Goal: Transaction & Acquisition: Purchase product/service

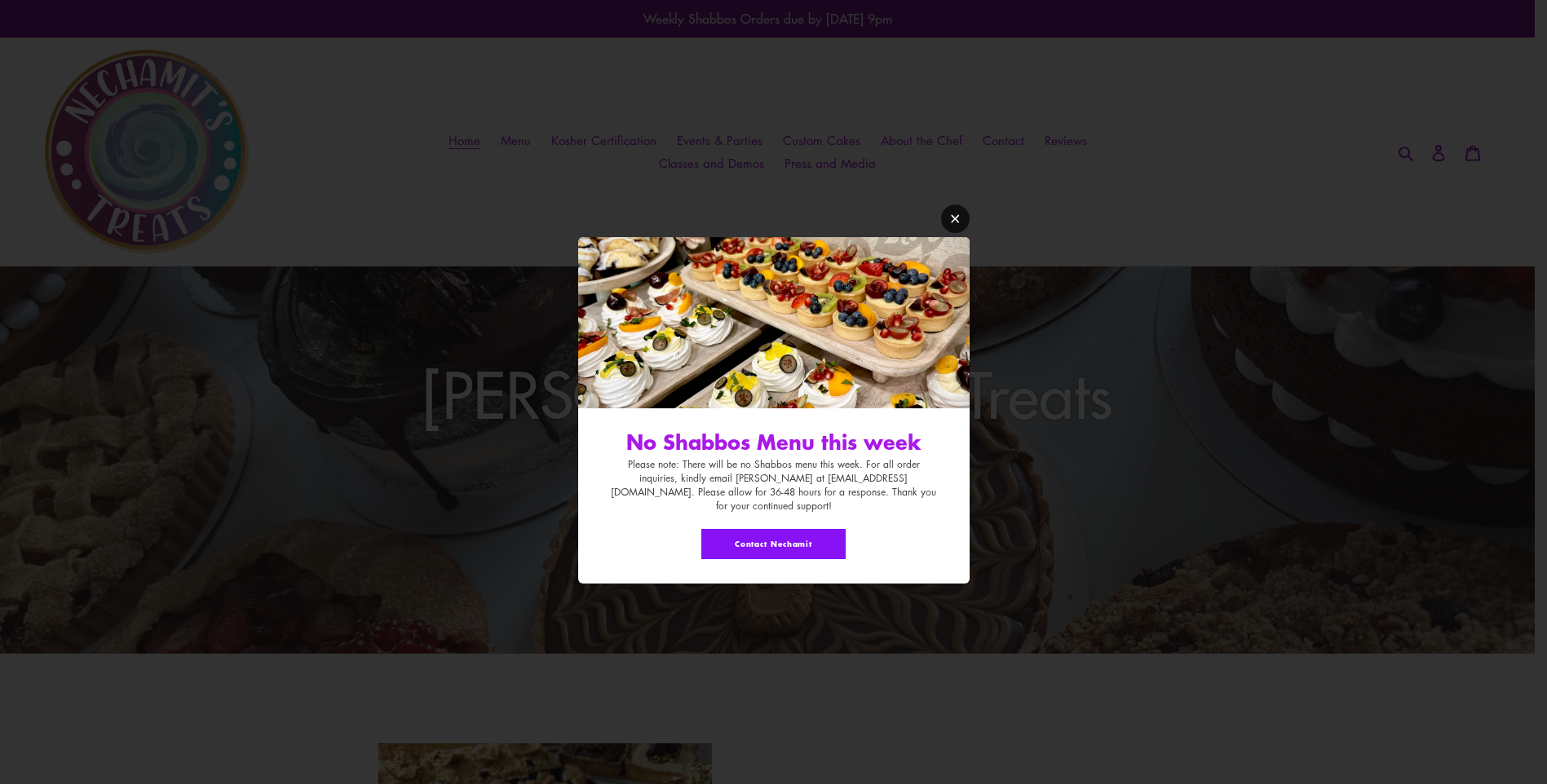
click at [966, 228] on link "Modal window" at bounding box center [955, 219] width 29 height 29
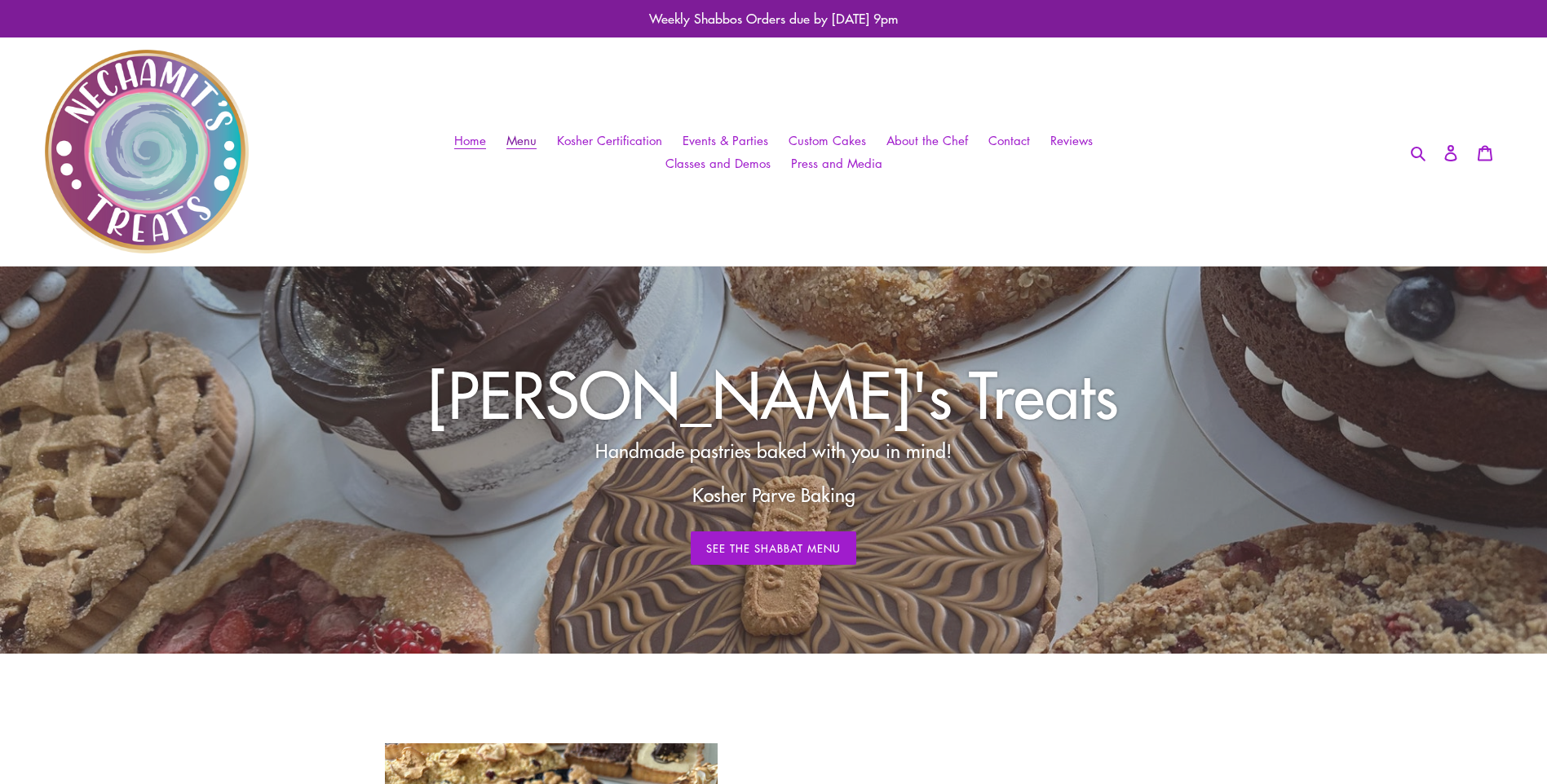
click at [536, 129] on link "Menu" at bounding box center [522, 140] width 47 height 23
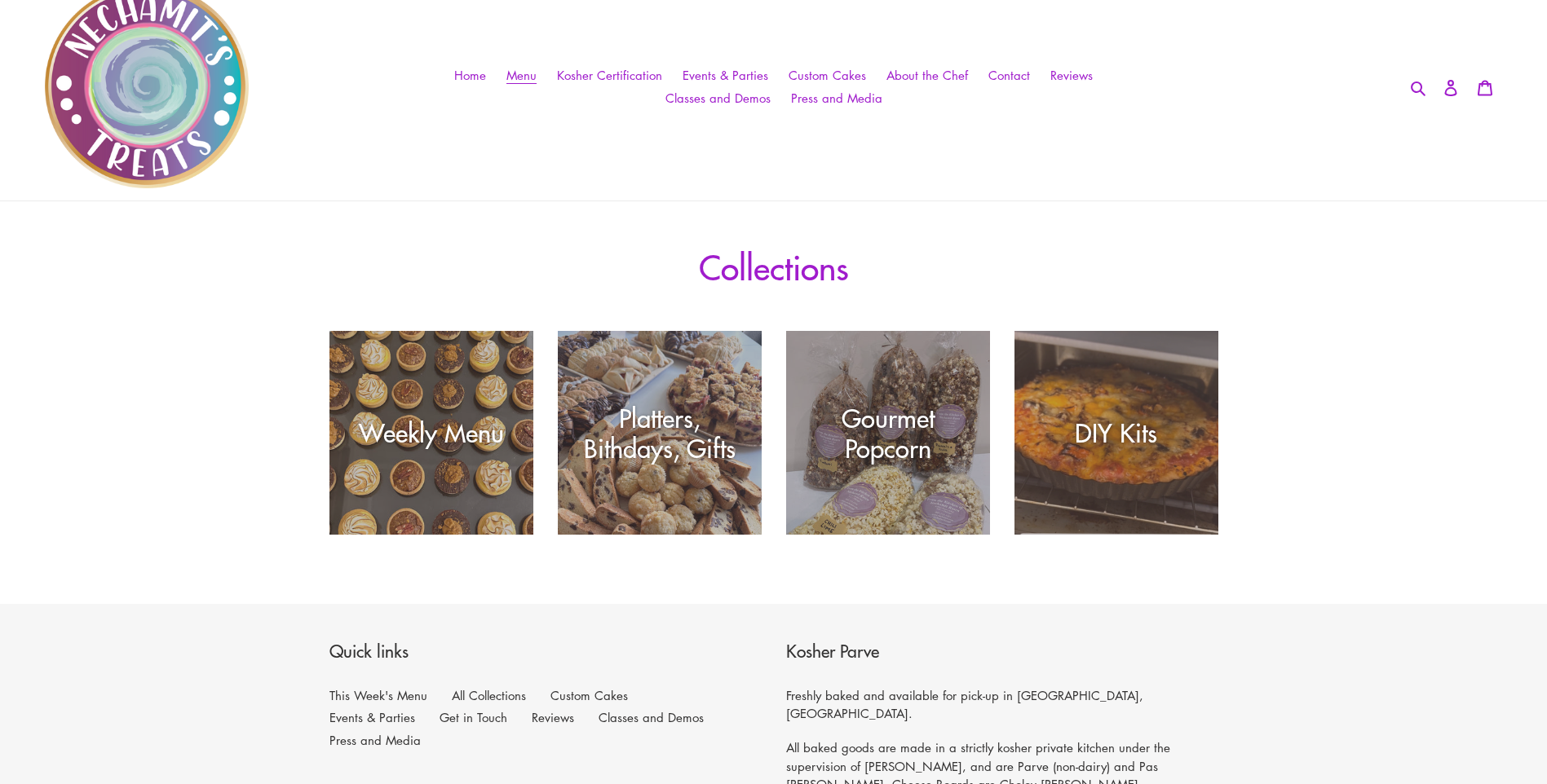
scroll to position [98, 0]
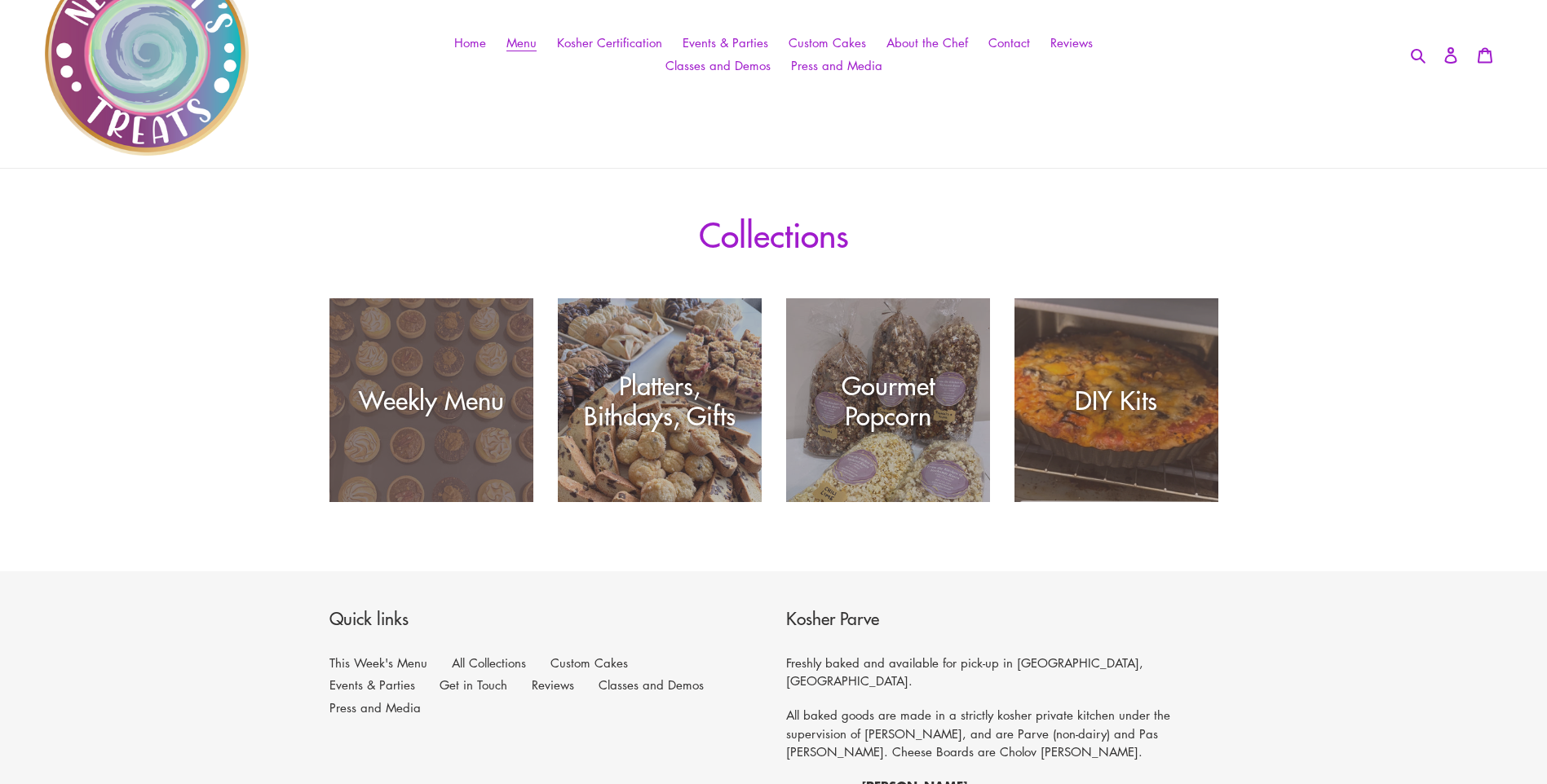
click at [464, 502] on div "Weekly Menu" at bounding box center [431, 502] width 204 height 0
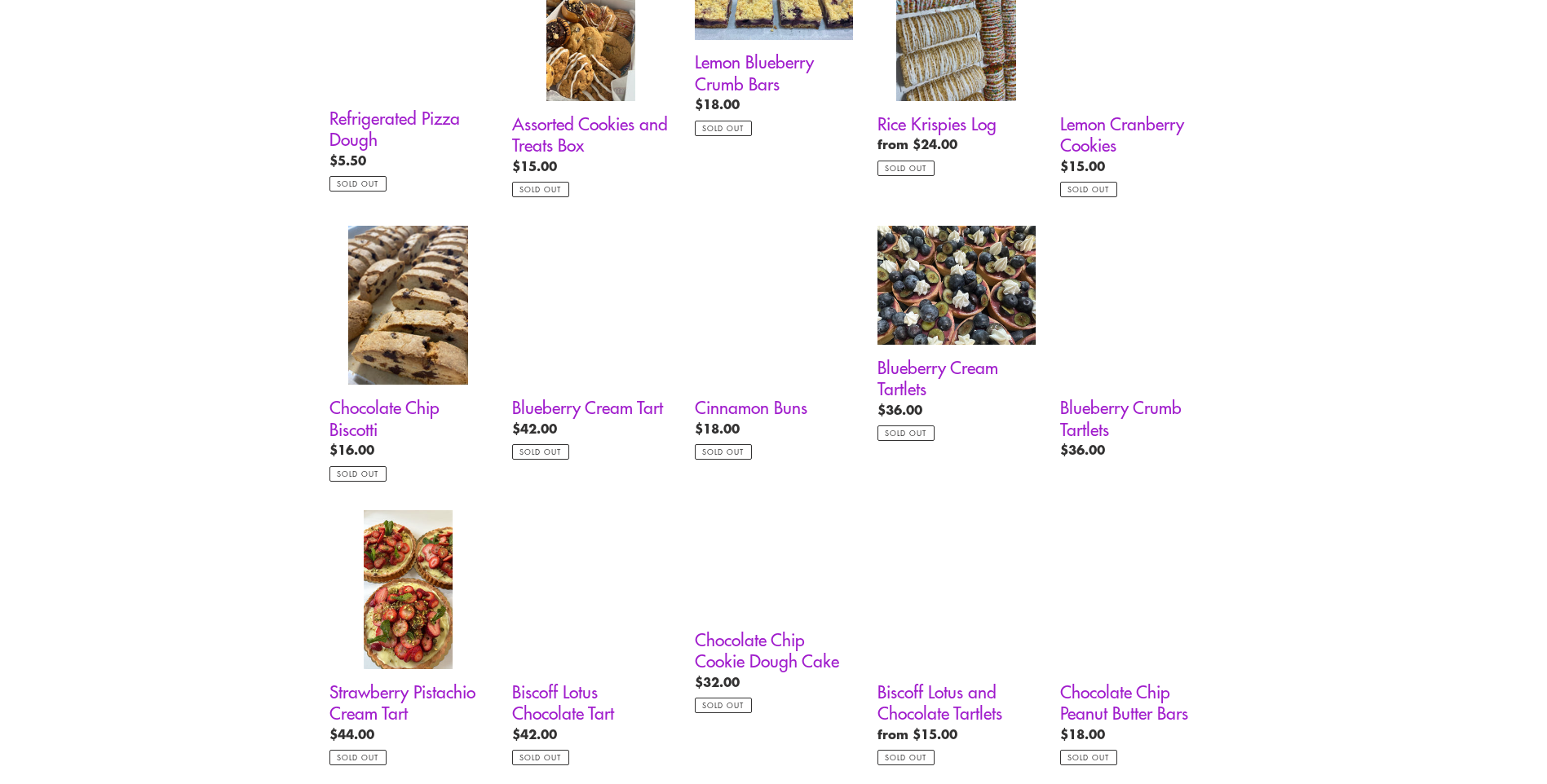
scroll to position [1076, 0]
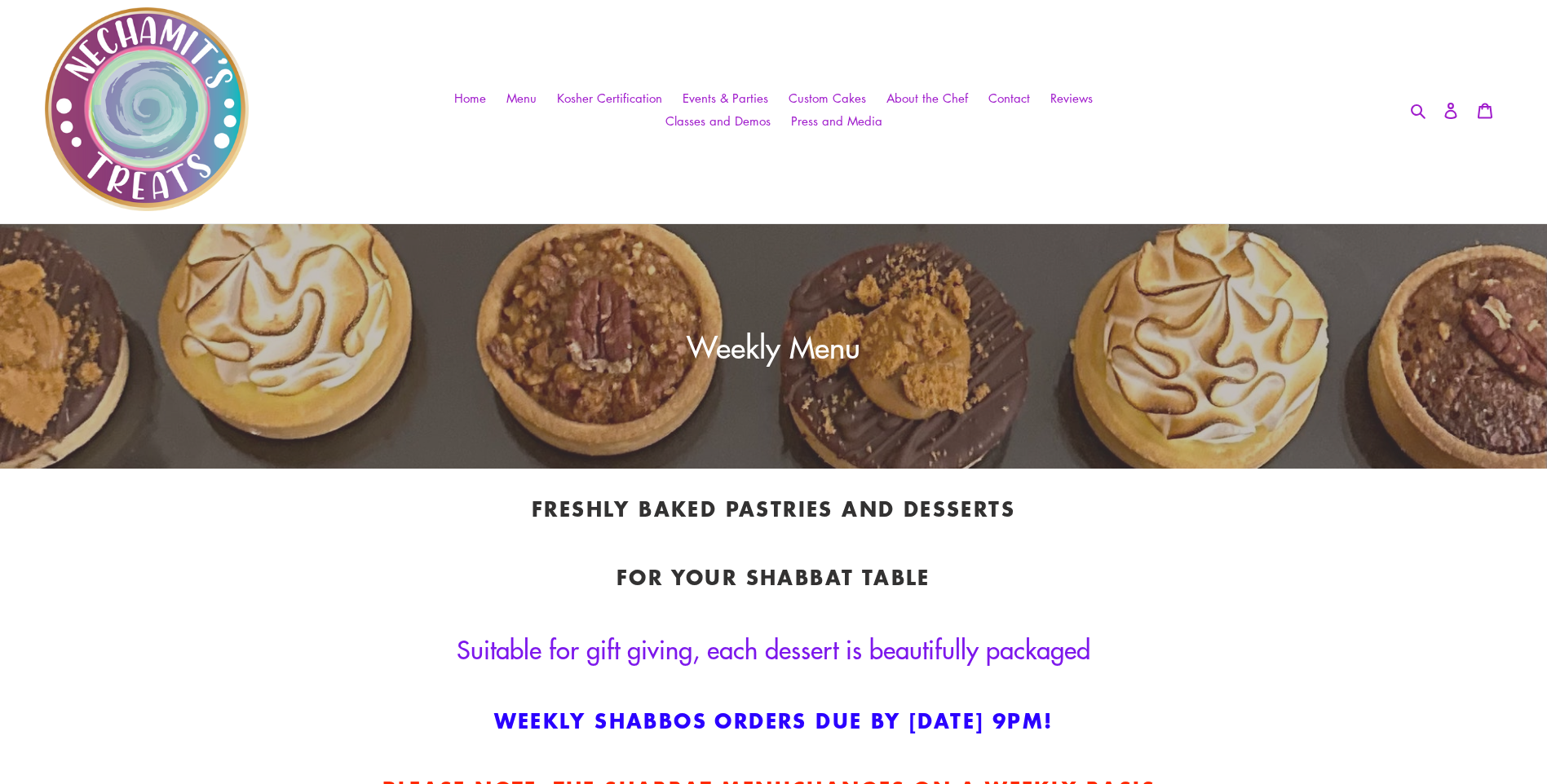
scroll to position [0, 0]
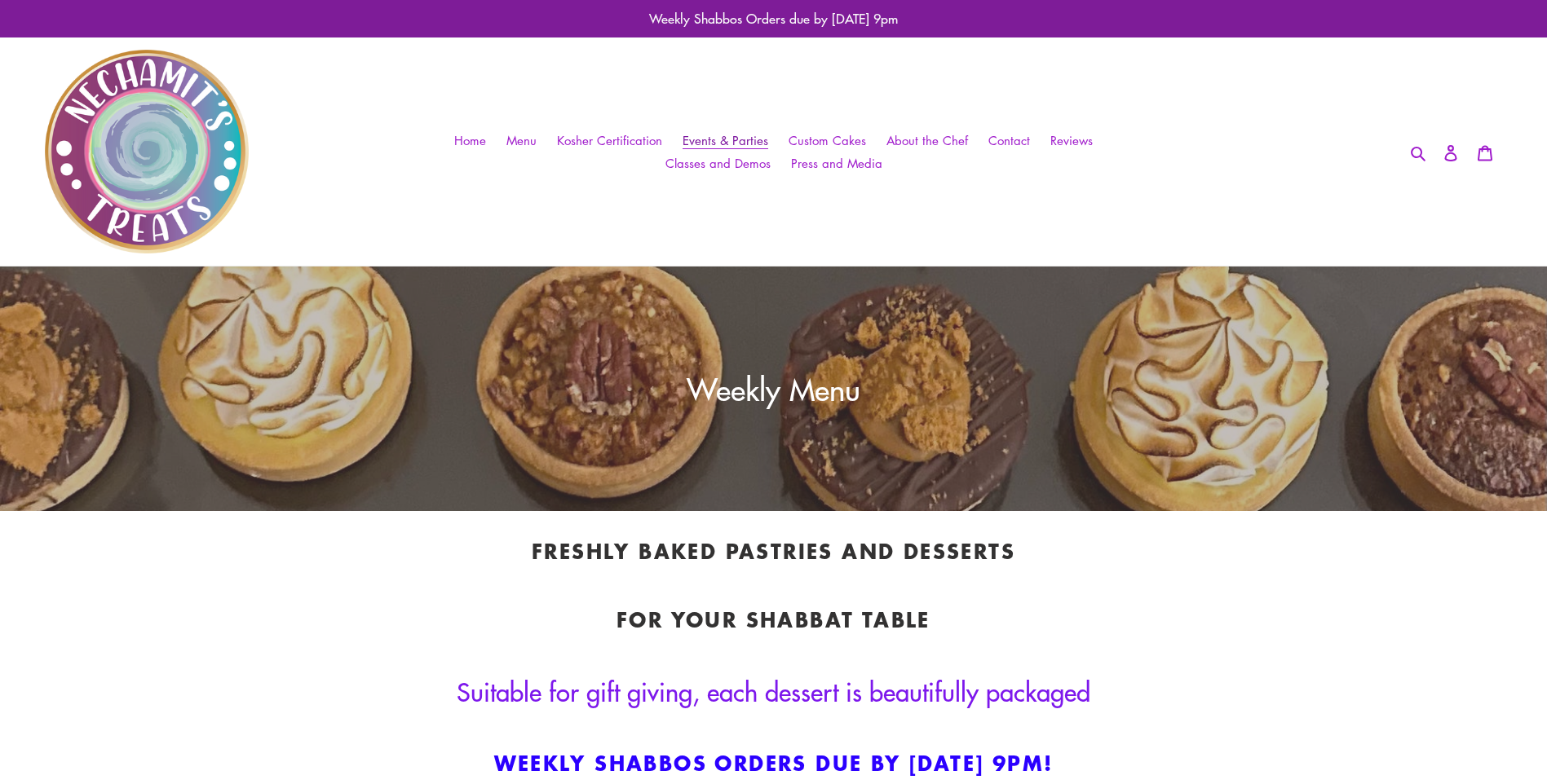
click at [758, 141] on span "Events & Parties" at bounding box center [725, 140] width 86 height 17
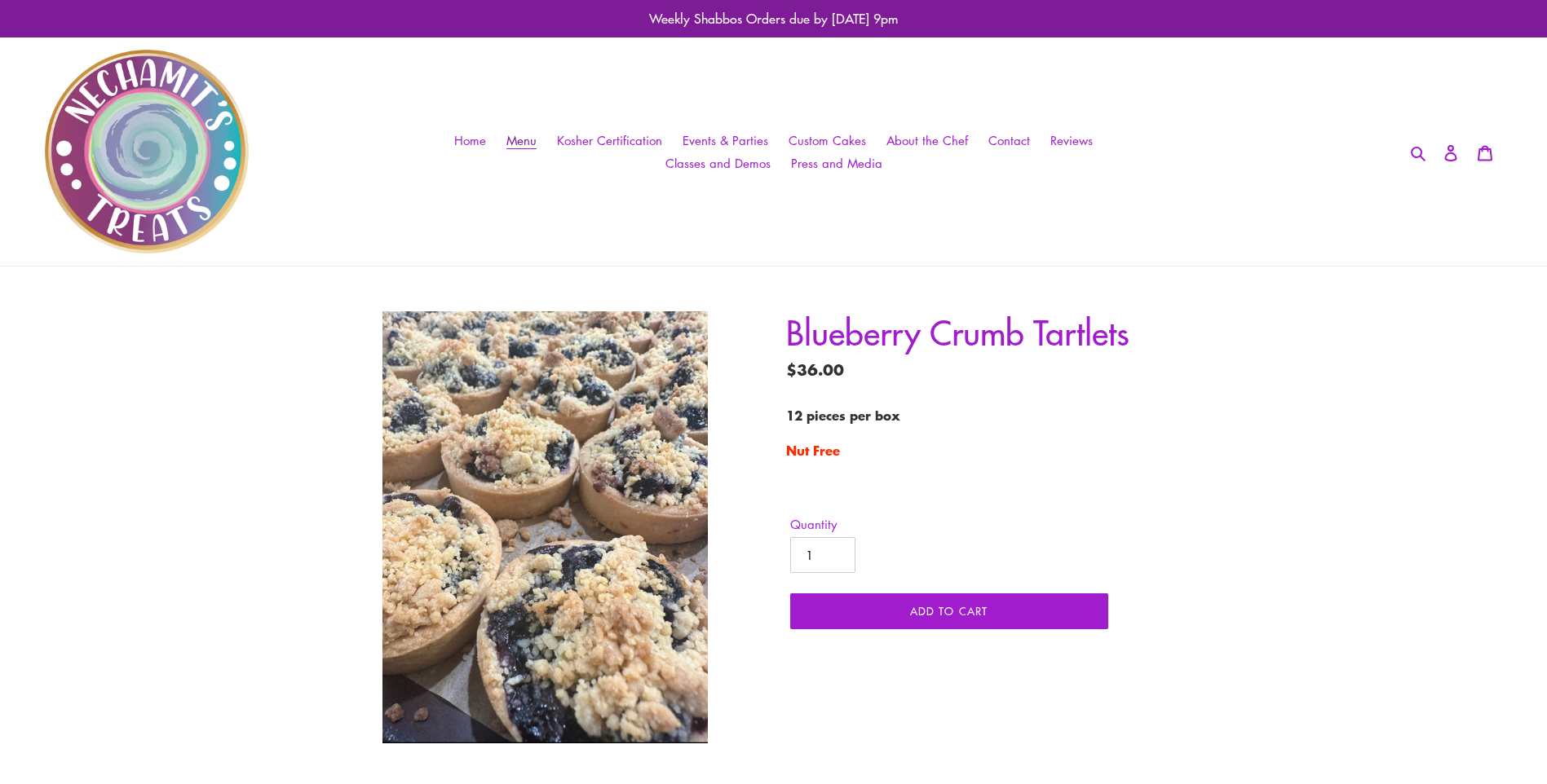
click at [535, 145] on span "Menu" at bounding box center [522, 140] width 30 height 17
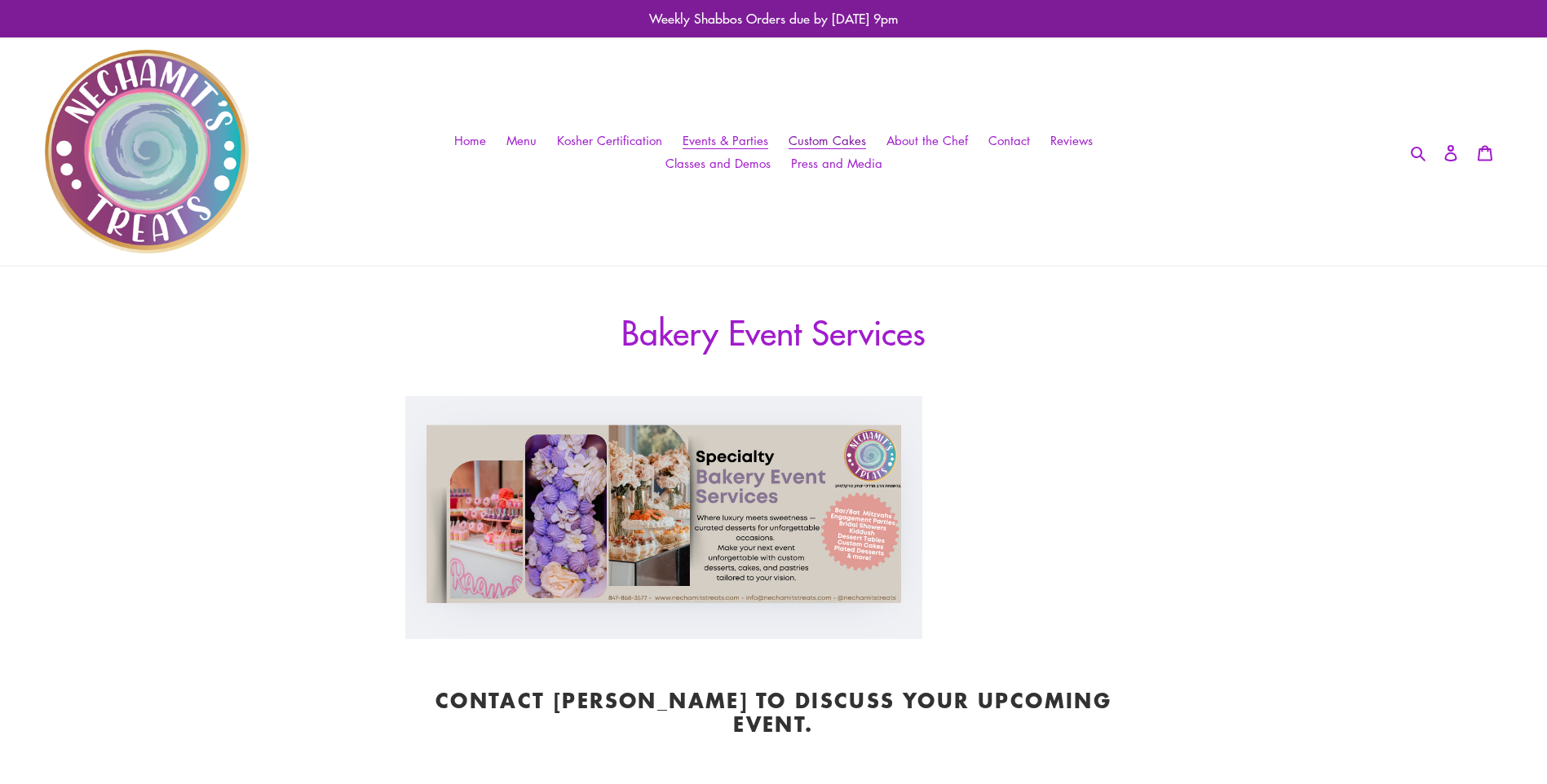
click at [808, 139] on span "Custom Cakes" at bounding box center [827, 140] width 78 height 17
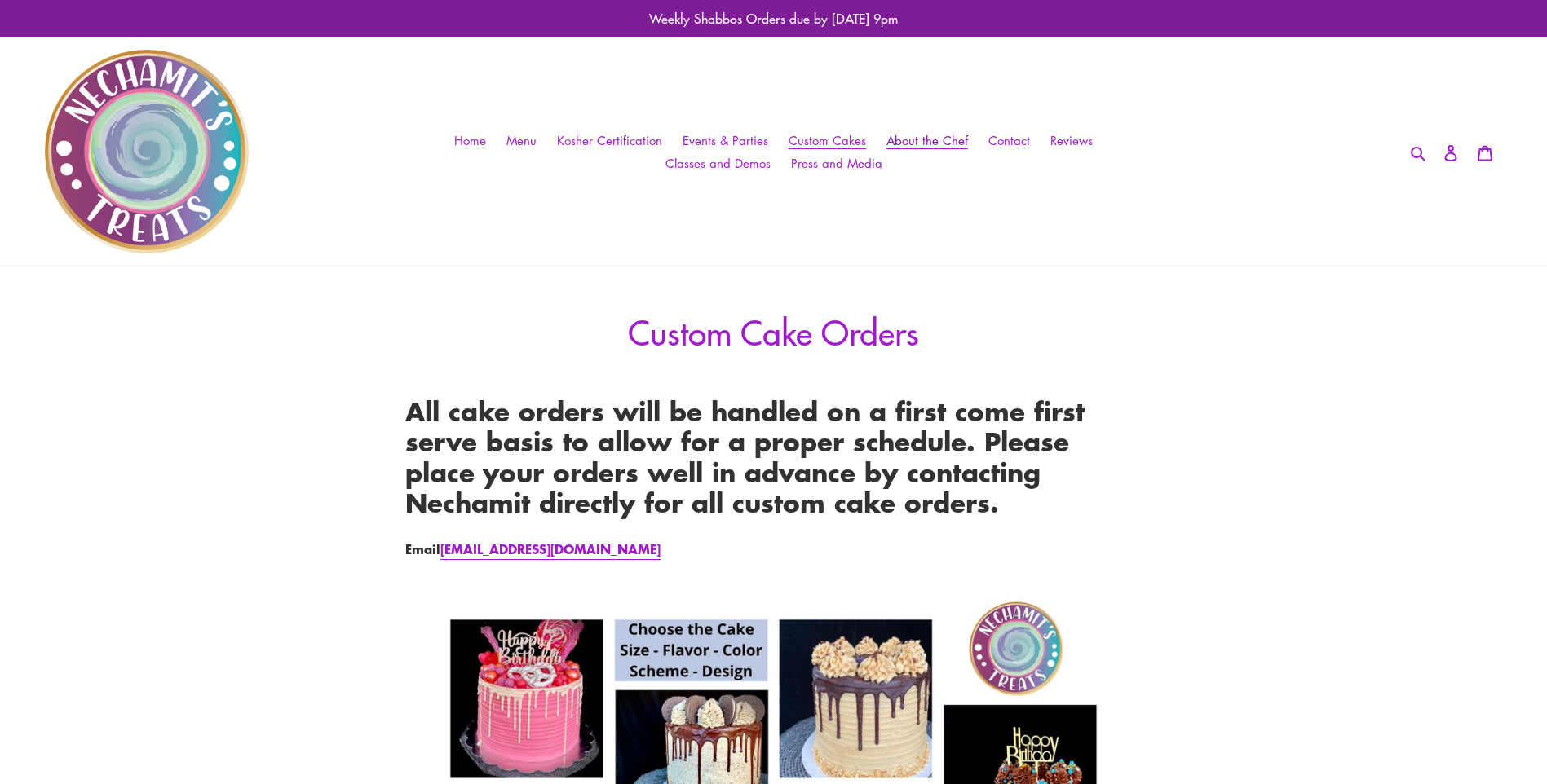
click at [955, 141] on span "About the Chef" at bounding box center [926, 140] width 81 height 17
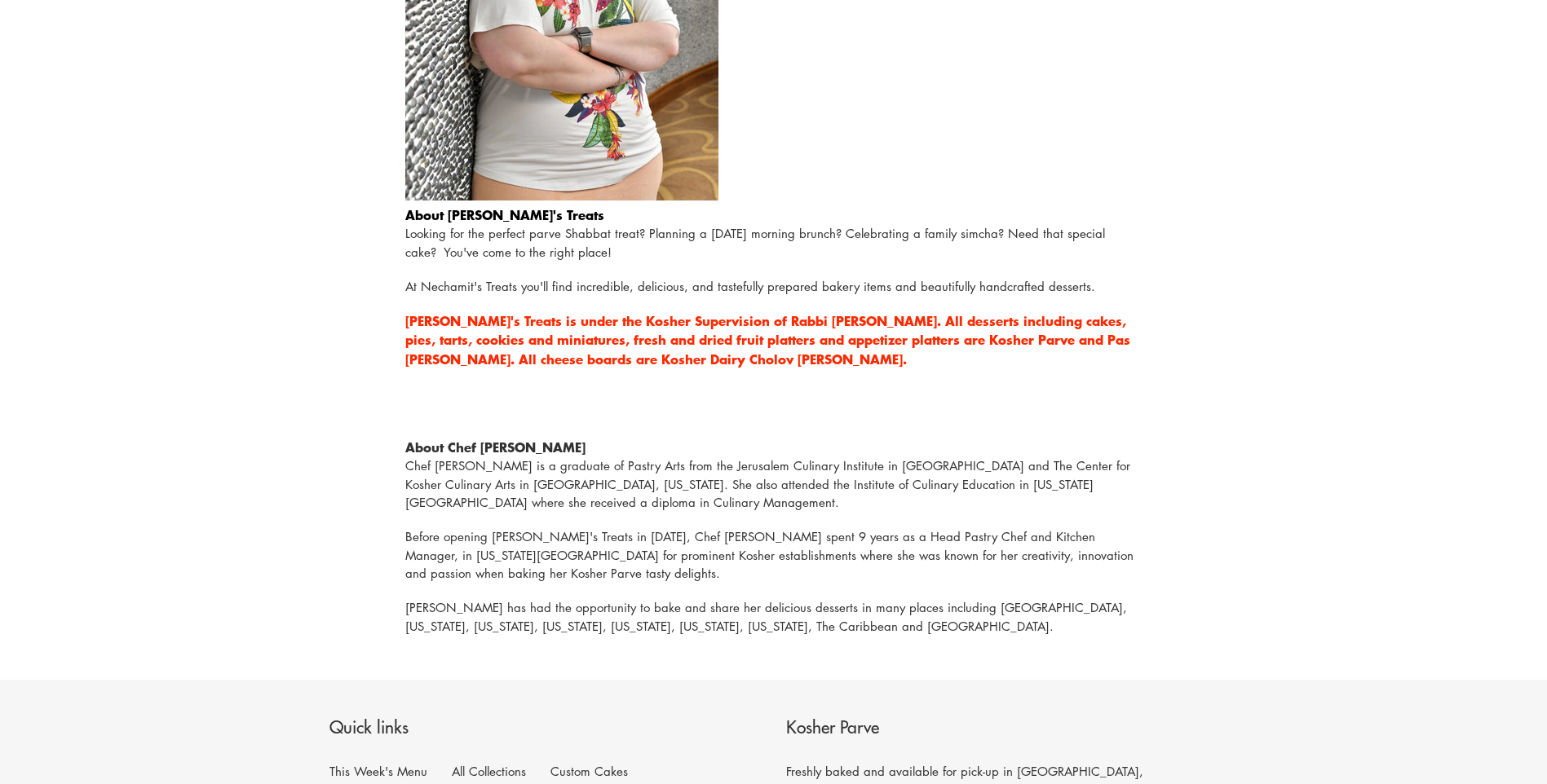
scroll to position [652, 0]
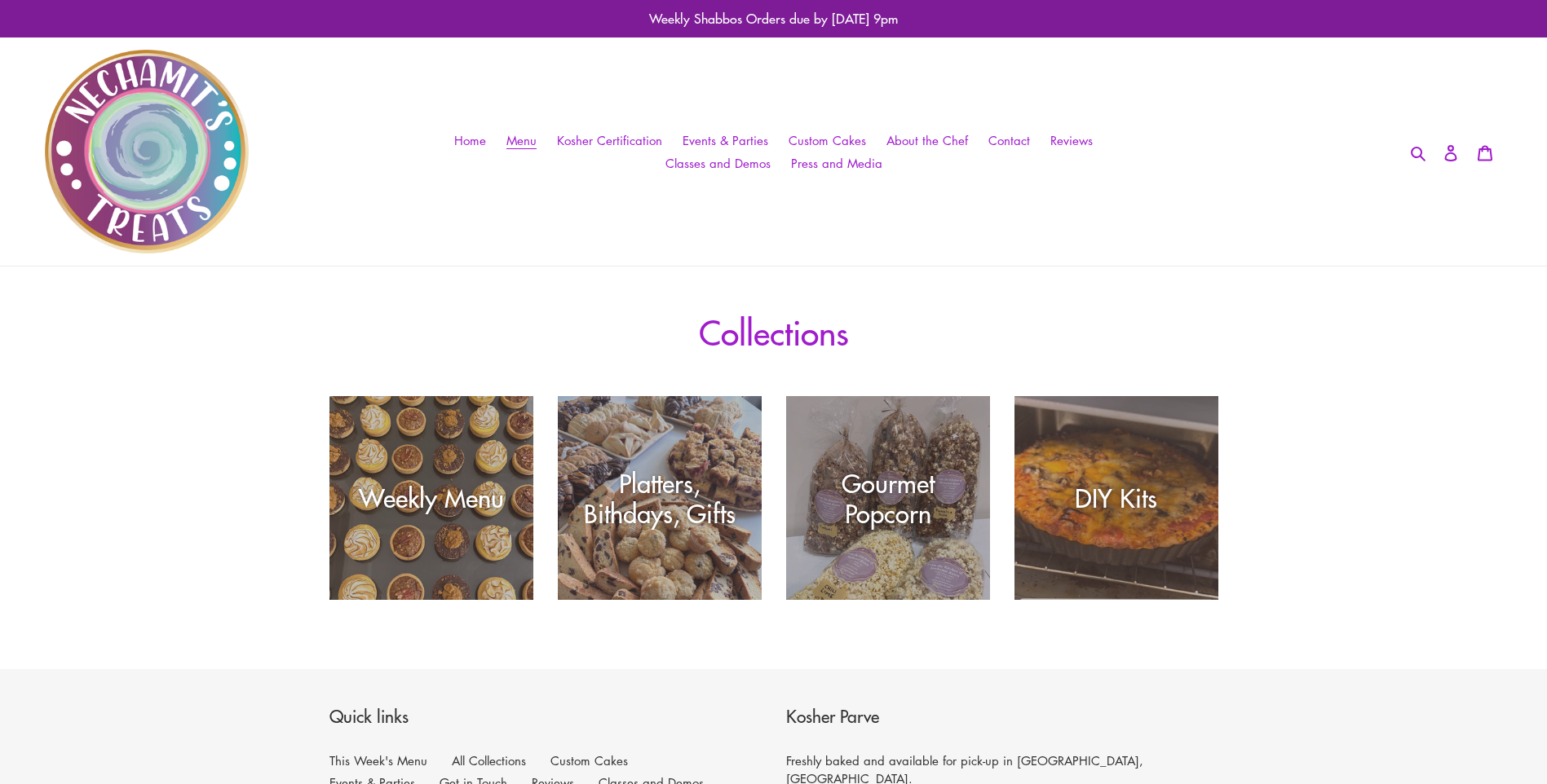
scroll to position [33, 0]
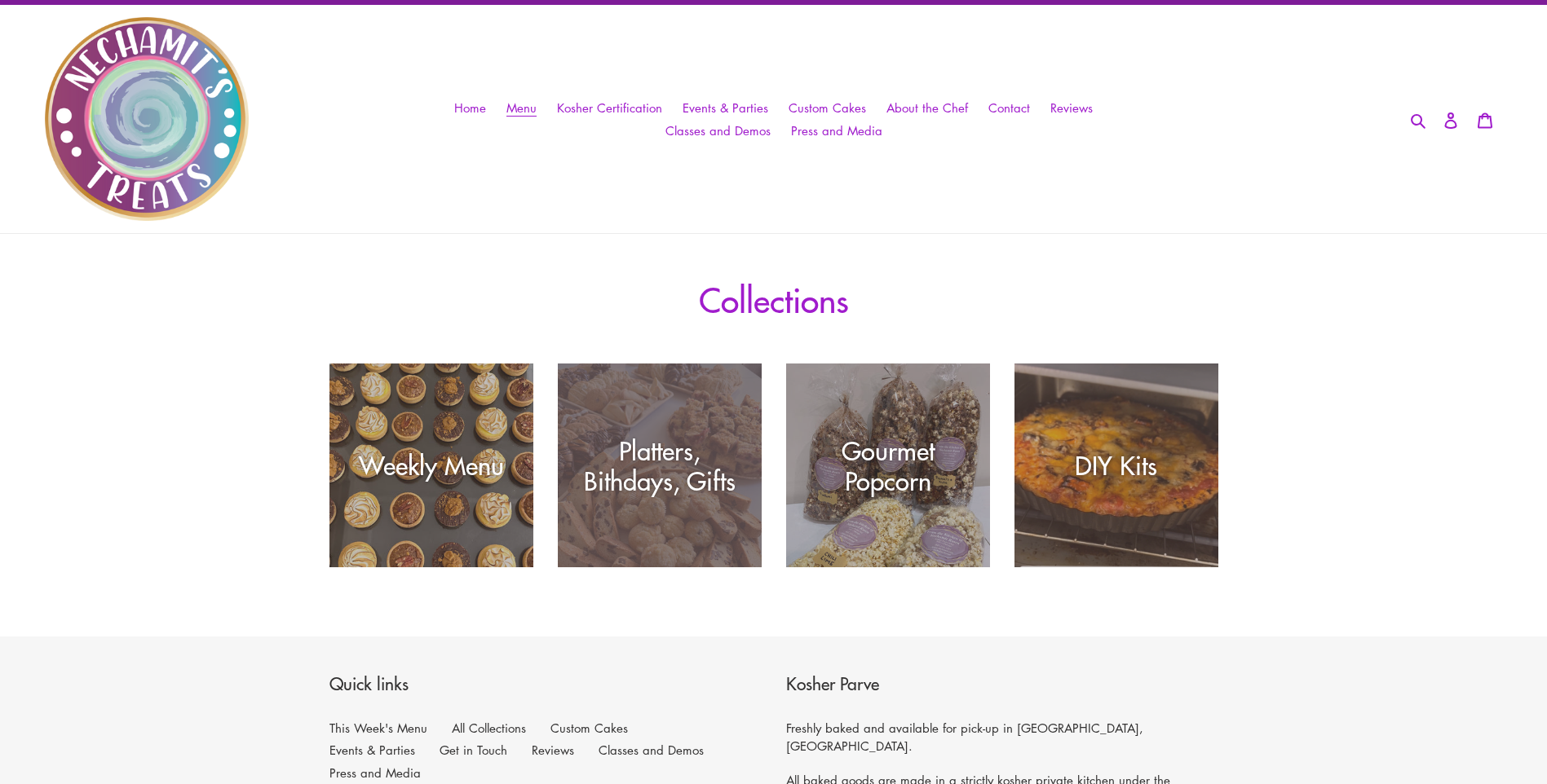
click at [724, 458] on div "Platters, Bithdays, Gifts" at bounding box center [660, 465] width 204 height 61
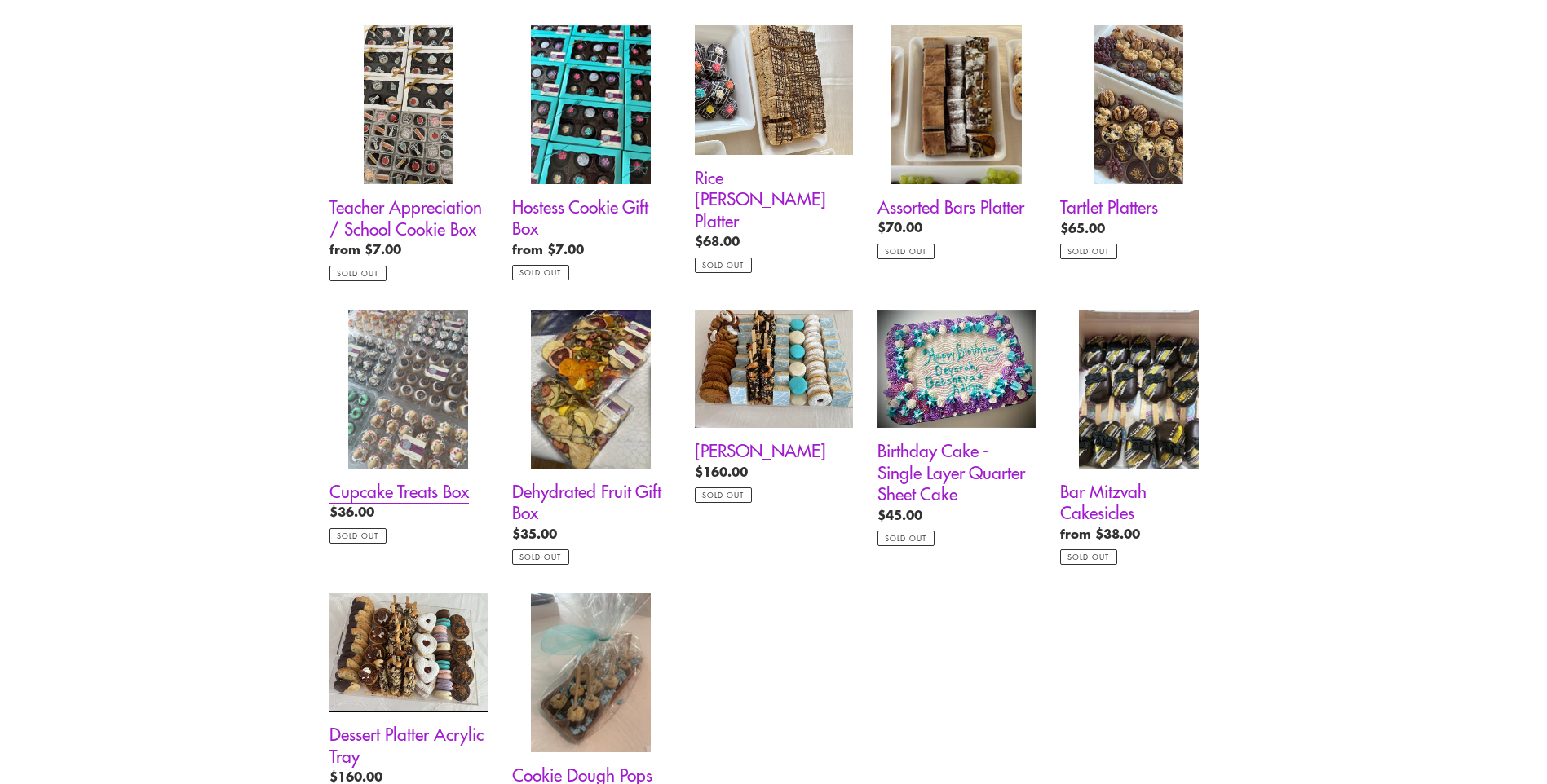
scroll to position [1239, 0]
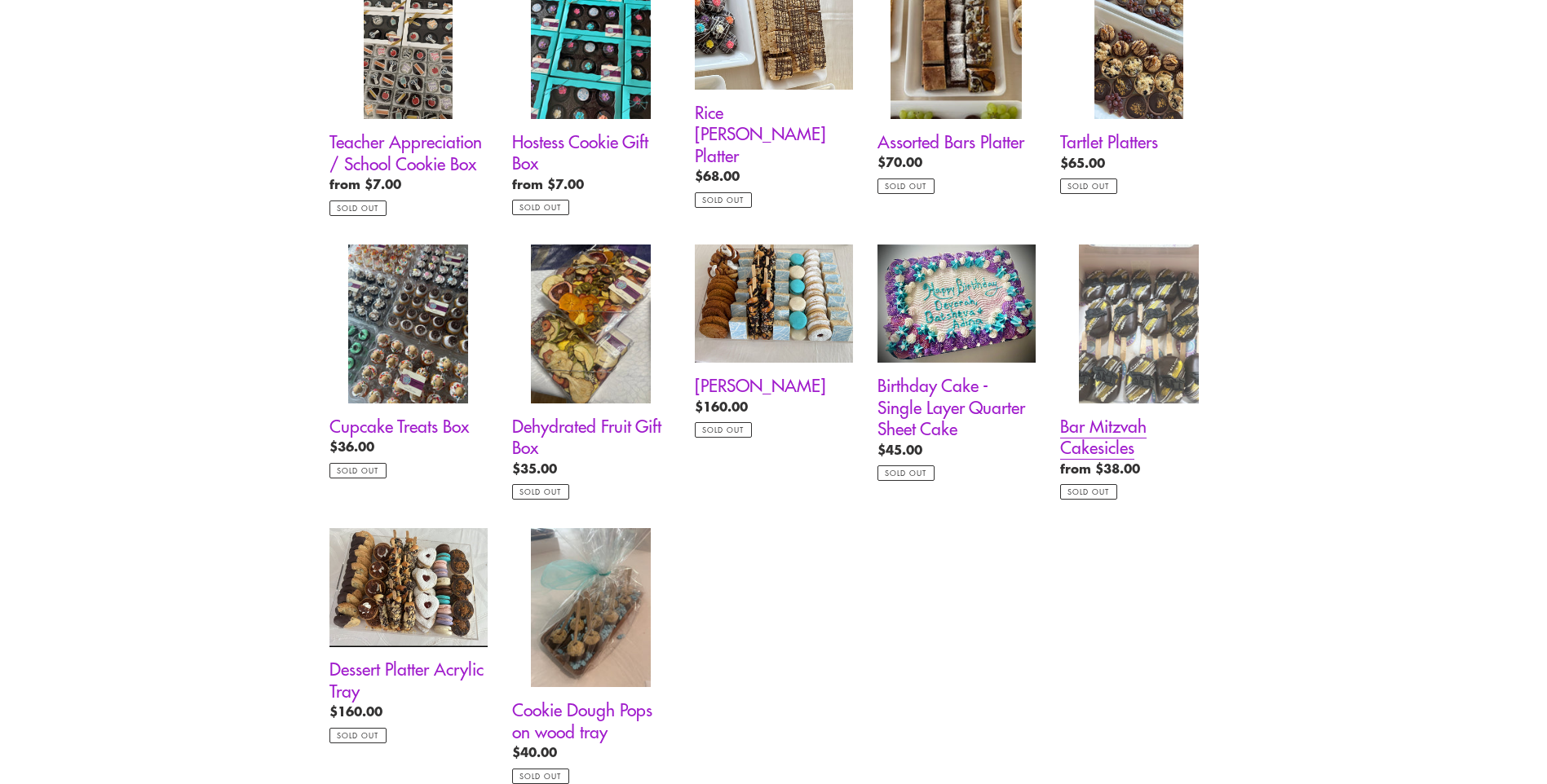
click at [1119, 429] on link "Bar Mitzvah Cakesicles" at bounding box center [1139, 373] width 158 height 256
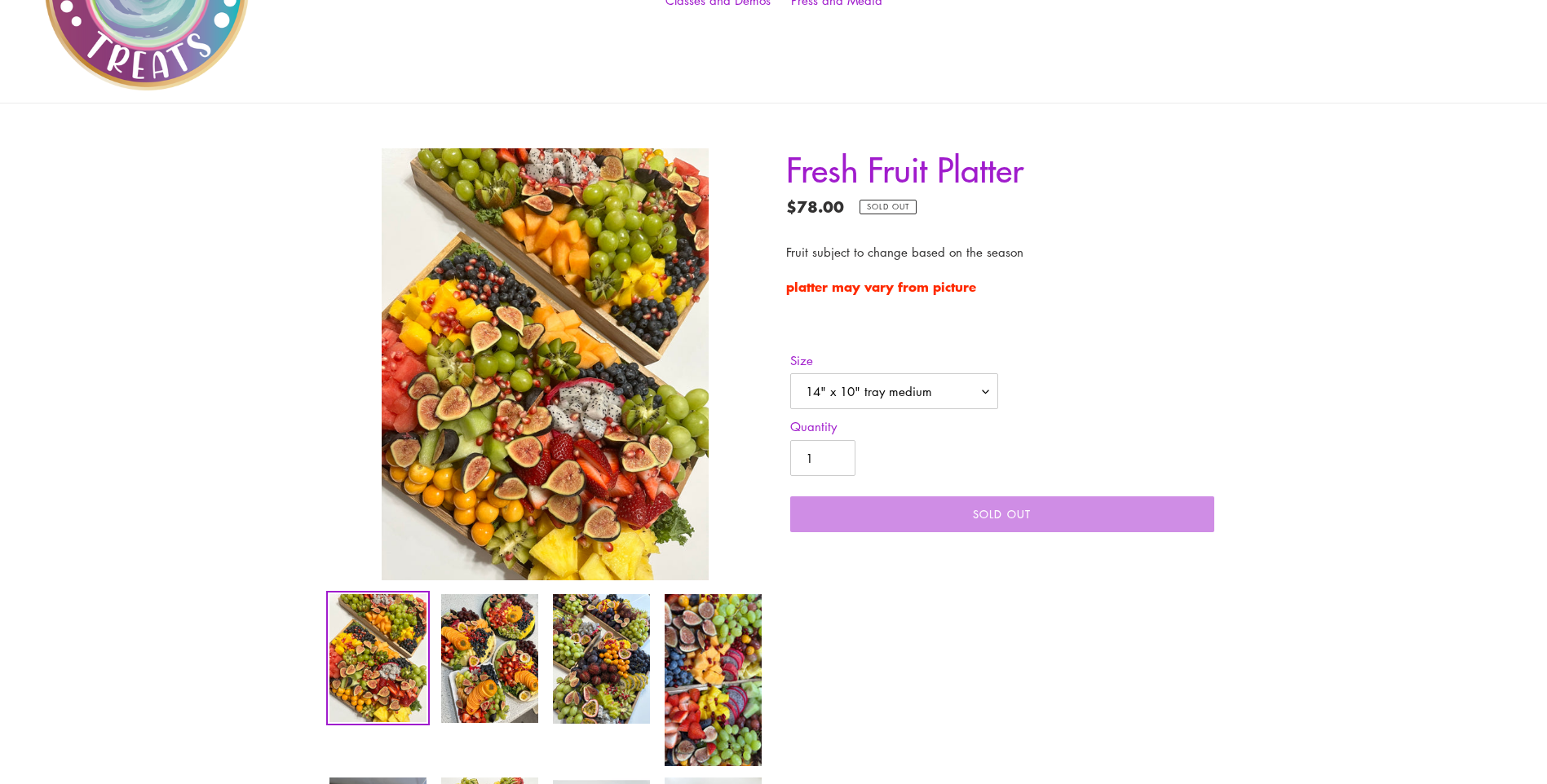
scroll to position [195, 0]
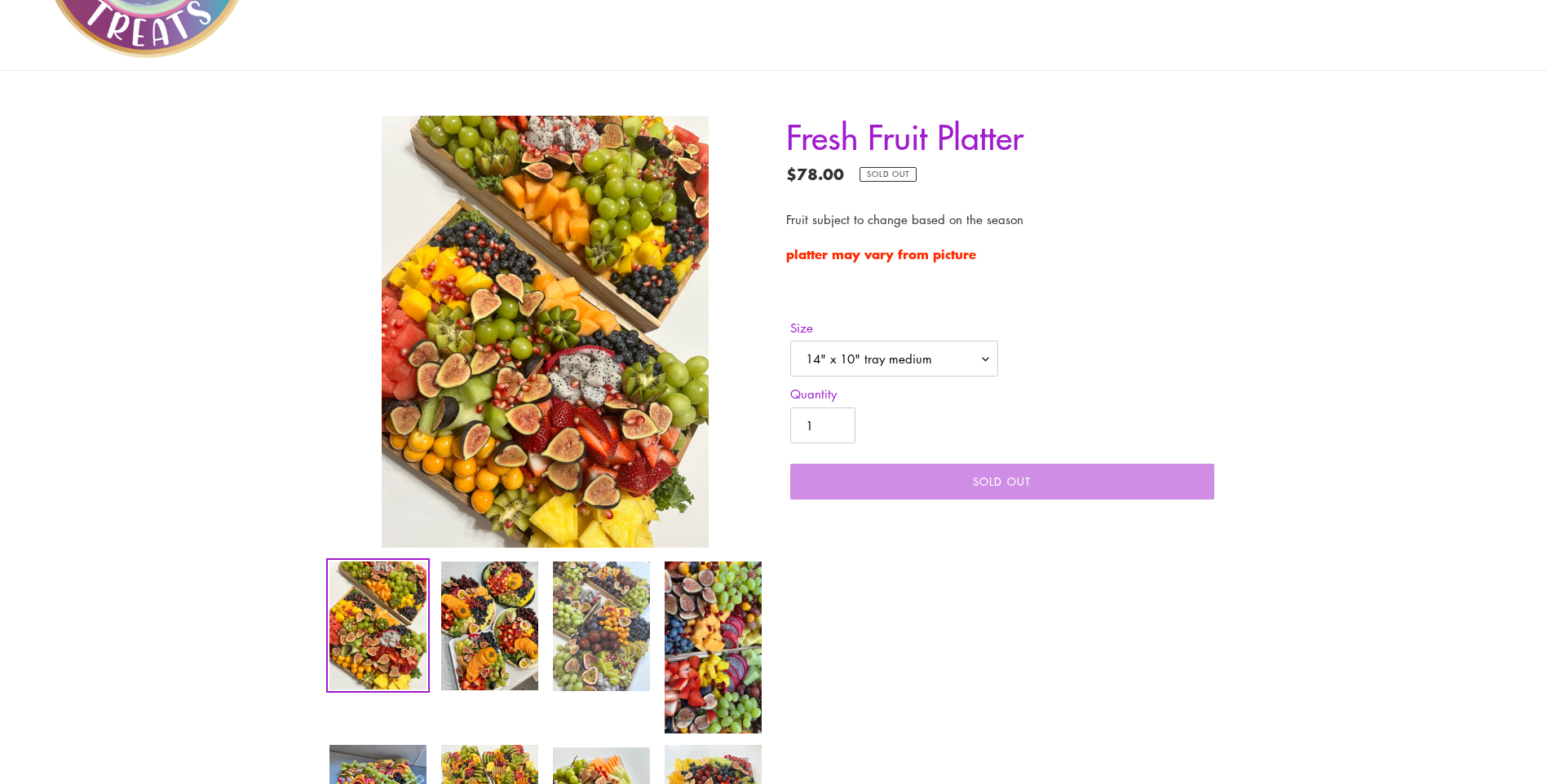
click at [602, 632] on img at bounding box center [601, 626] width 100 height 133
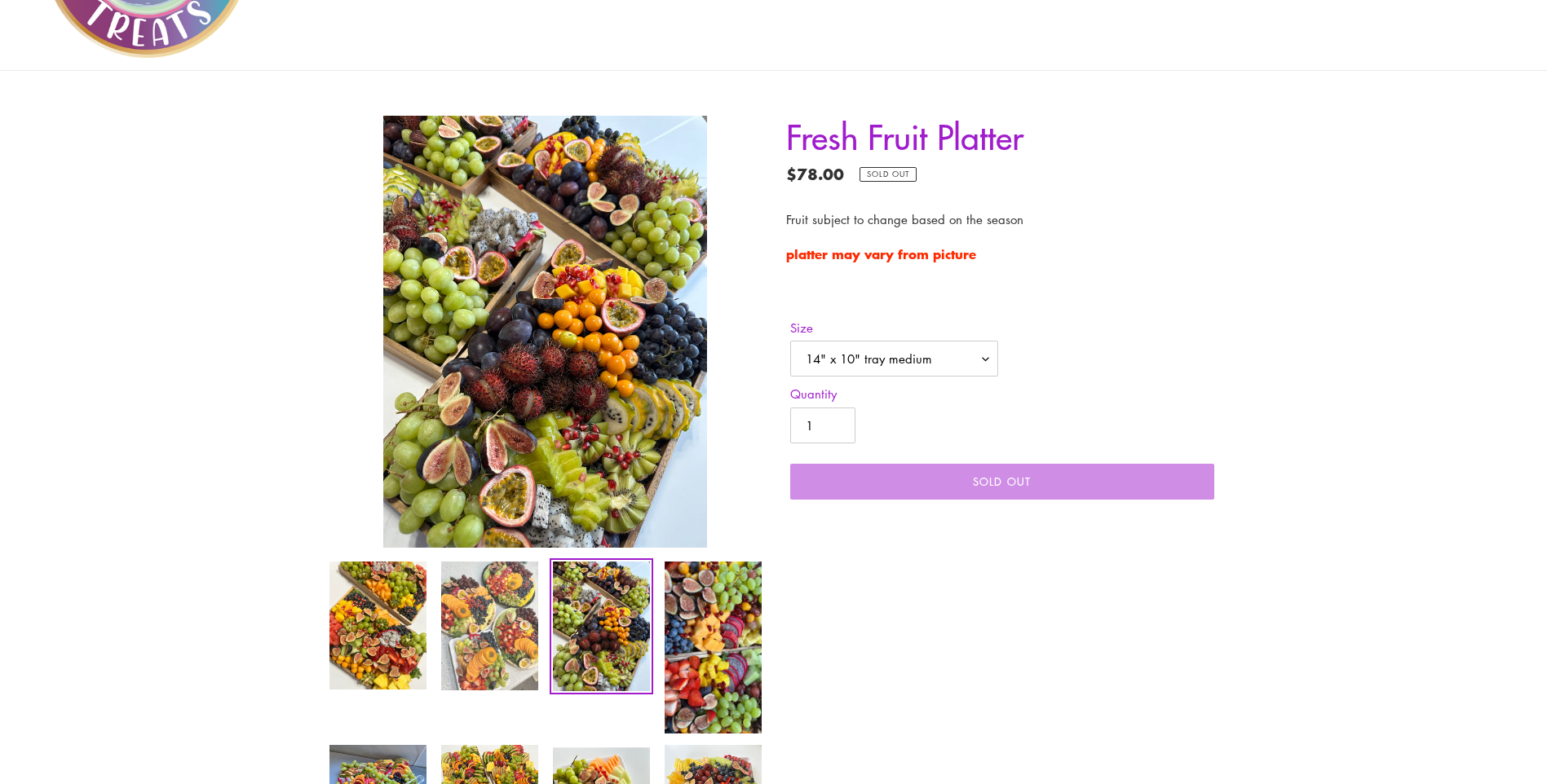
click at [497, 627] on img at bounding box center [489, 625] width 100 height 132
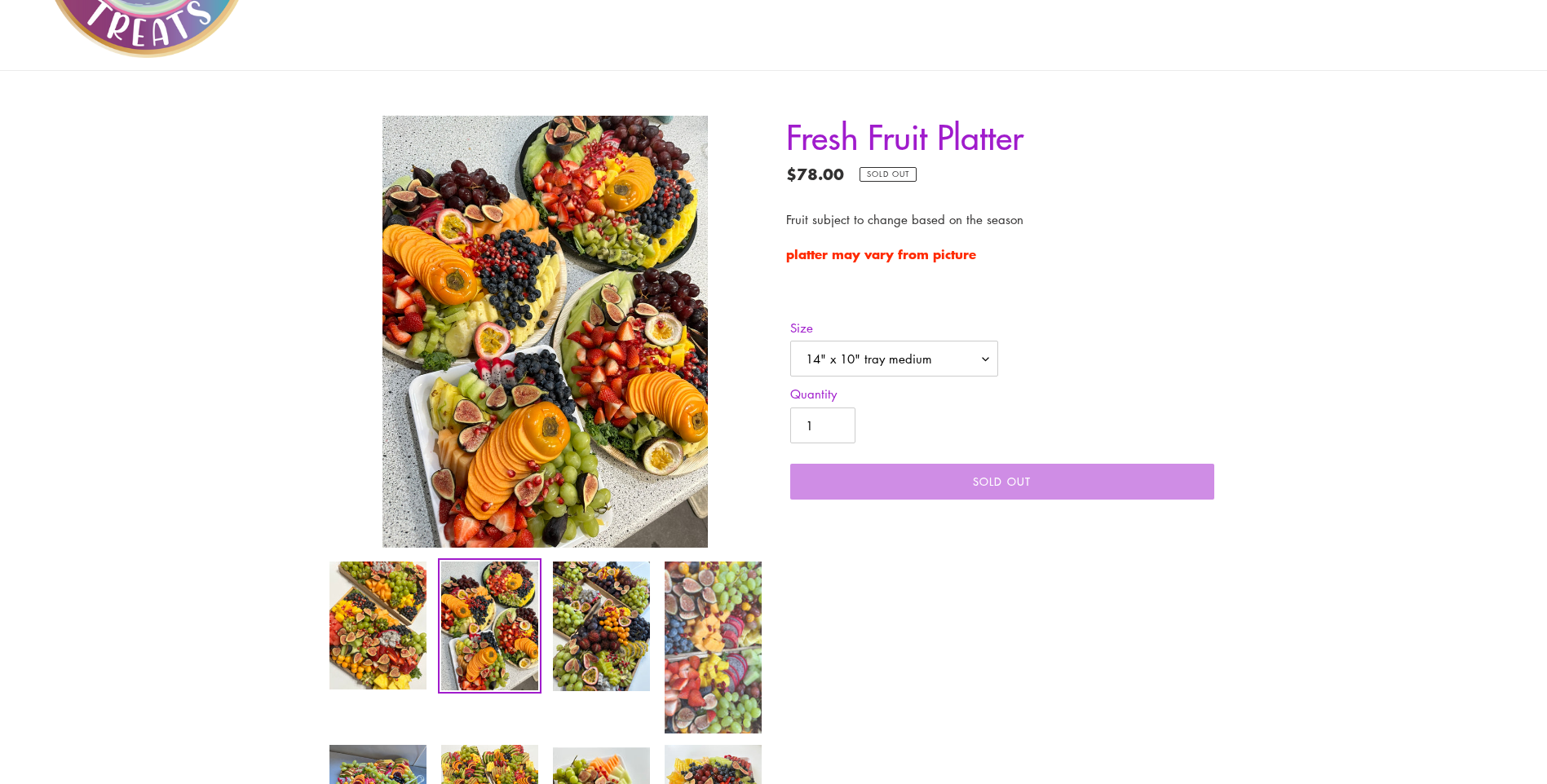
click at [746, 661] on img at bounding box center [712, 648] width 100 height 176
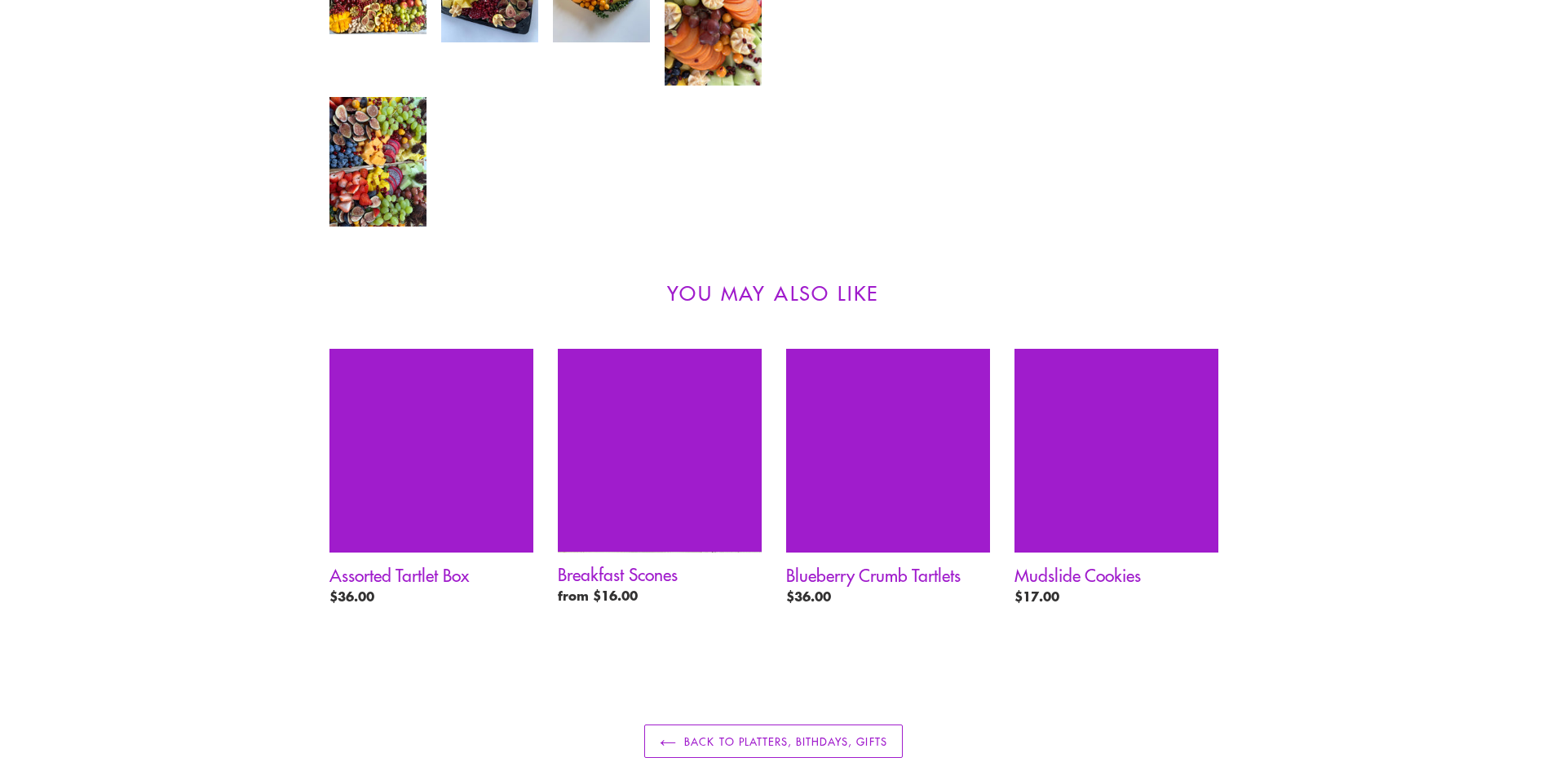
scroll to position [1206, 0]
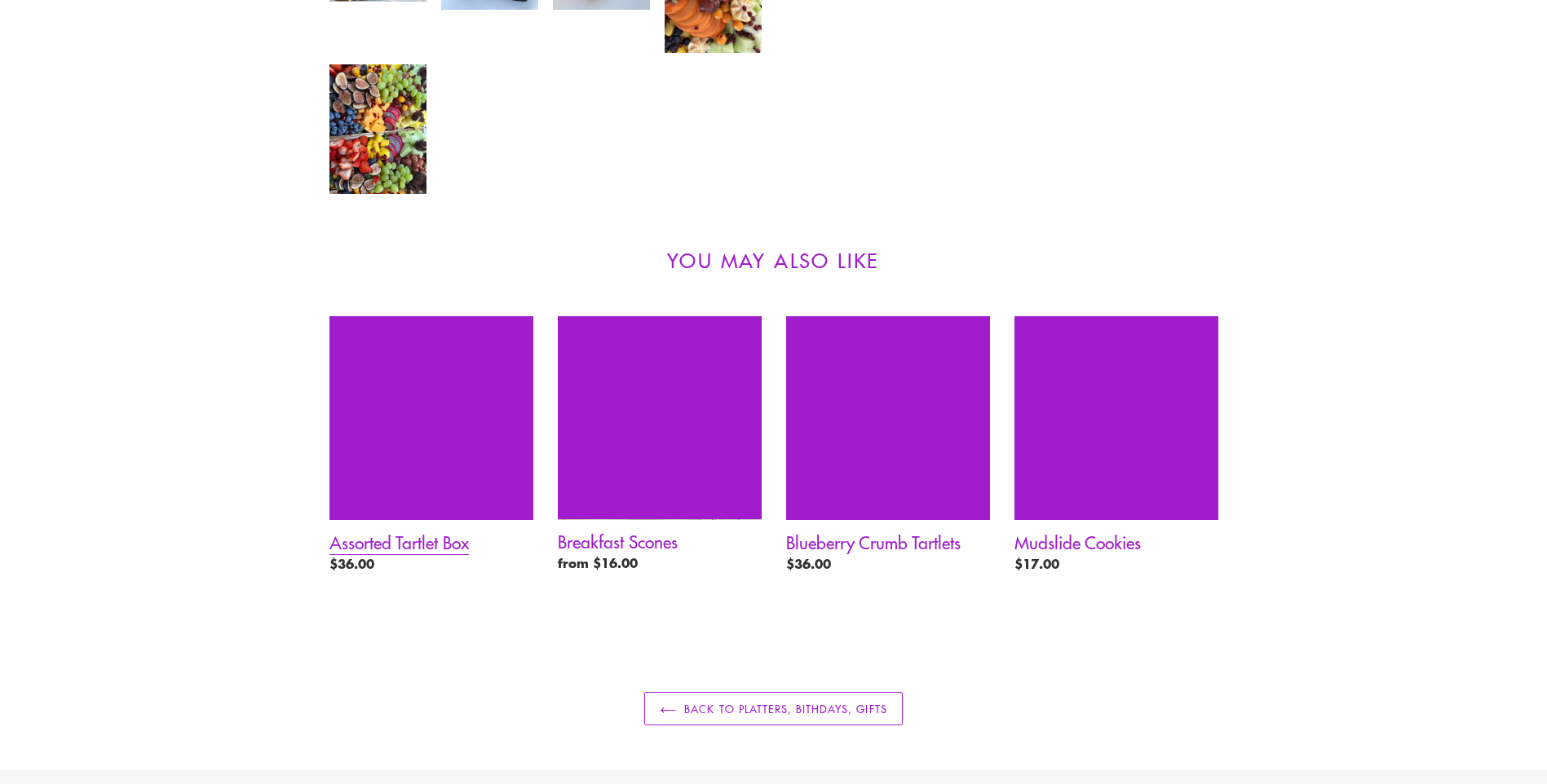
click at [434, 540] on link "Assorted Tartlet Box" at bounding box center [431, 449] width 204 height 264
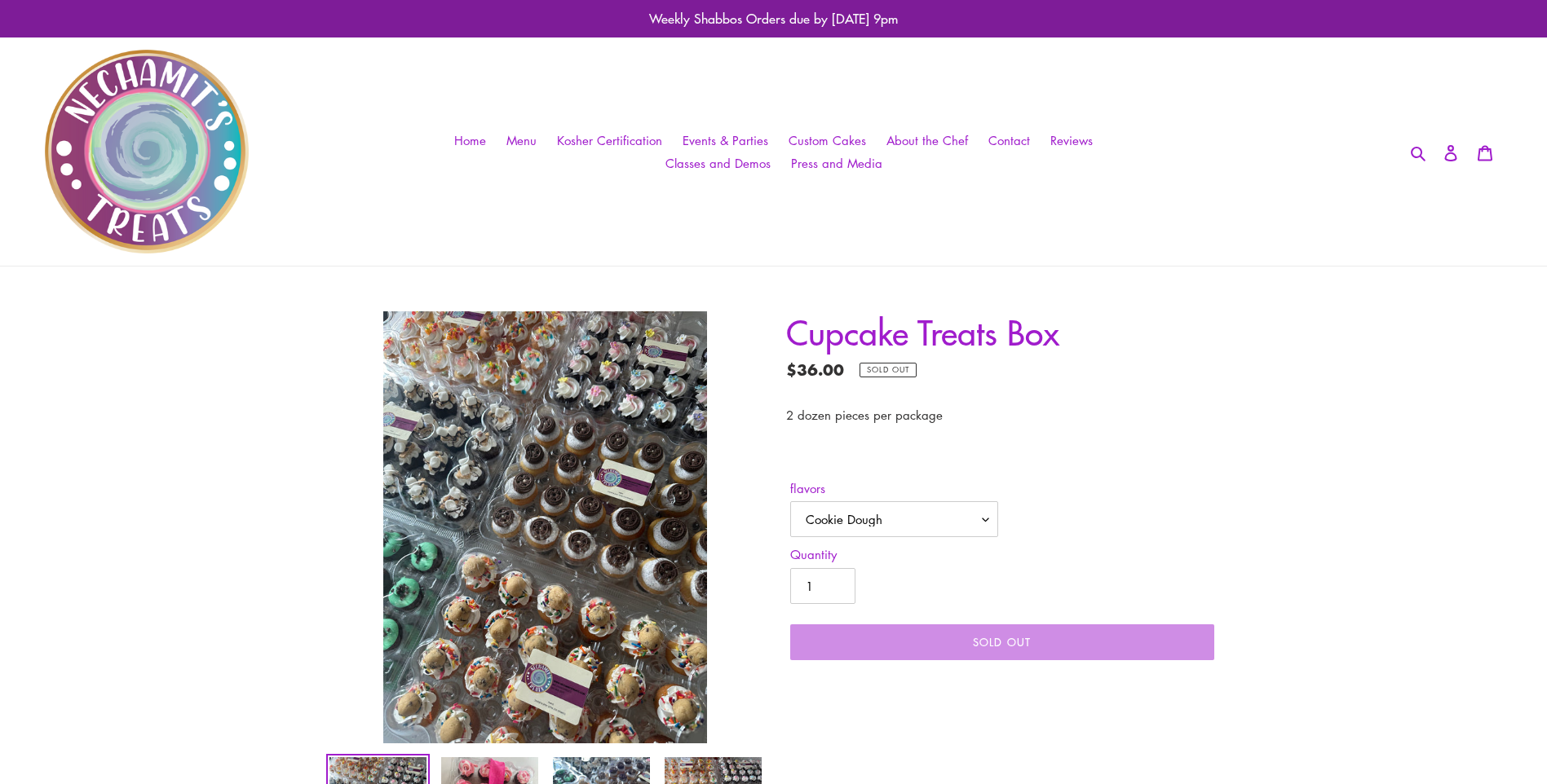
click at [579, 221] on nav "Home Menu Kosher Certification Events & Parties Custom Cakes About the Chef Con…" at bounding box center [774, 151] width 729 height 228
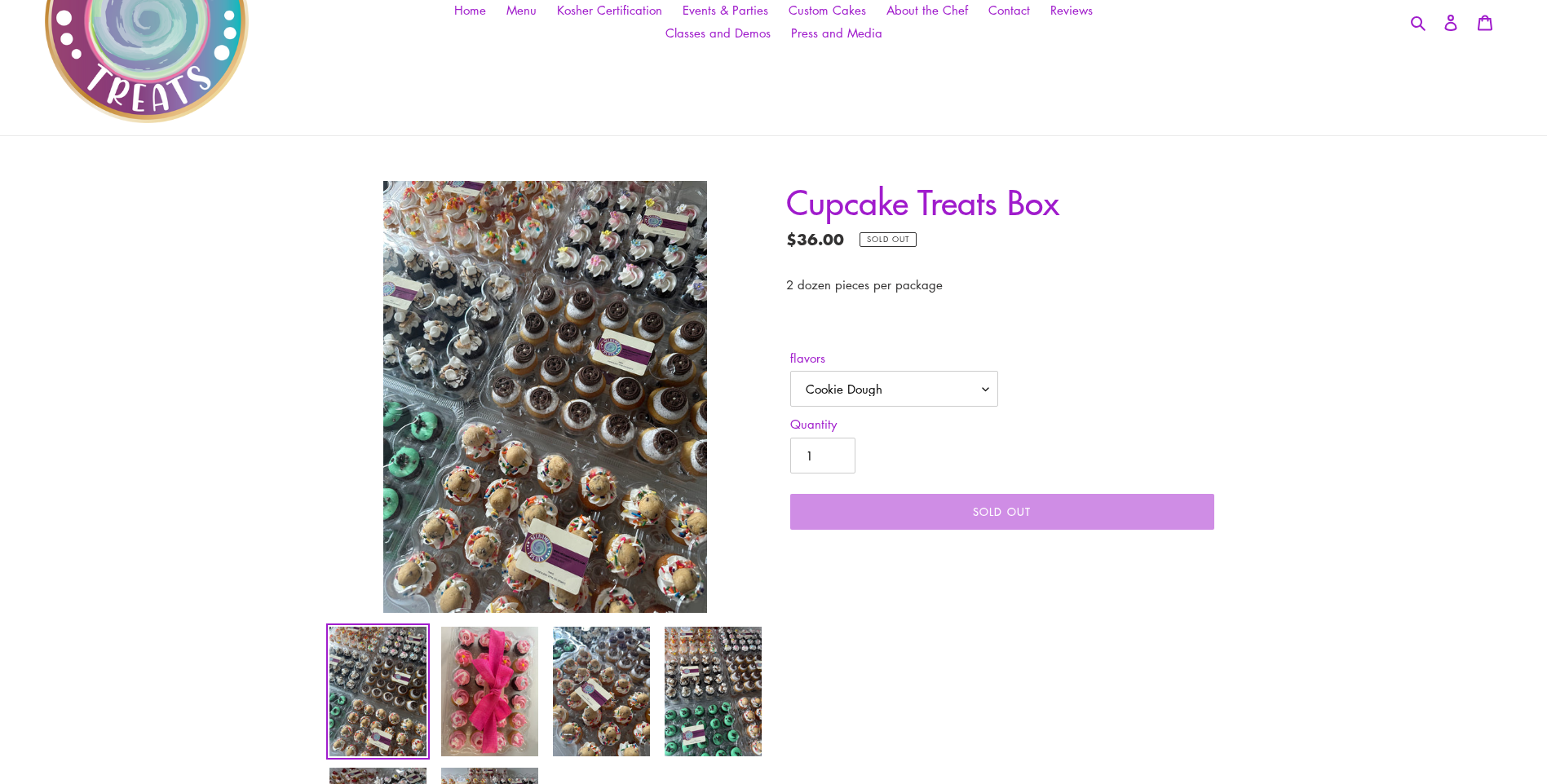
scroll to position [164, 0]
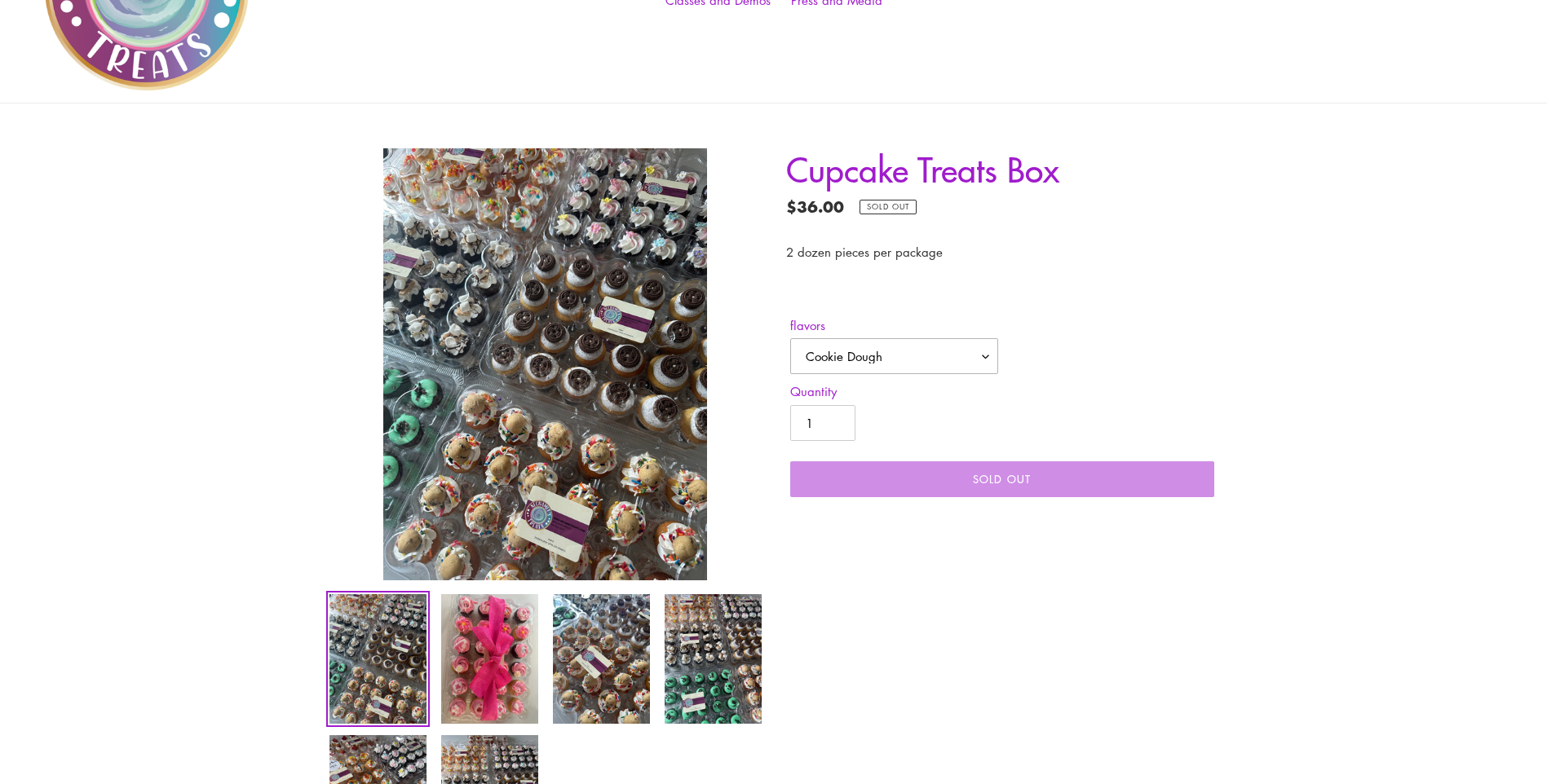
click at [934, 345] on select "Cookie Dough S'mores Cookies n Cream Mint Chip Strawberry Baby Girl Baby Boy Bi…" at bounding box center [894, 356] width 208 height 36
select select "Strawberry"
click at [790, 338] on select "Cookie Dough S'mores Cookies n Cream Mint Chip Strawberry Baby Girl Baby Boy Bi…" at bounding box center [894, 356] width 208 height 36
click at [903, 361] on select "Cookie Dough S'mores Cookies n Cream Mint Chip Strawberry Baby Girl Baby Boy Bi…" at bounding box center [894, 356] width 208 height 36
click at [391, 649] on img at bounding box center [378, 659] width 100 height 133
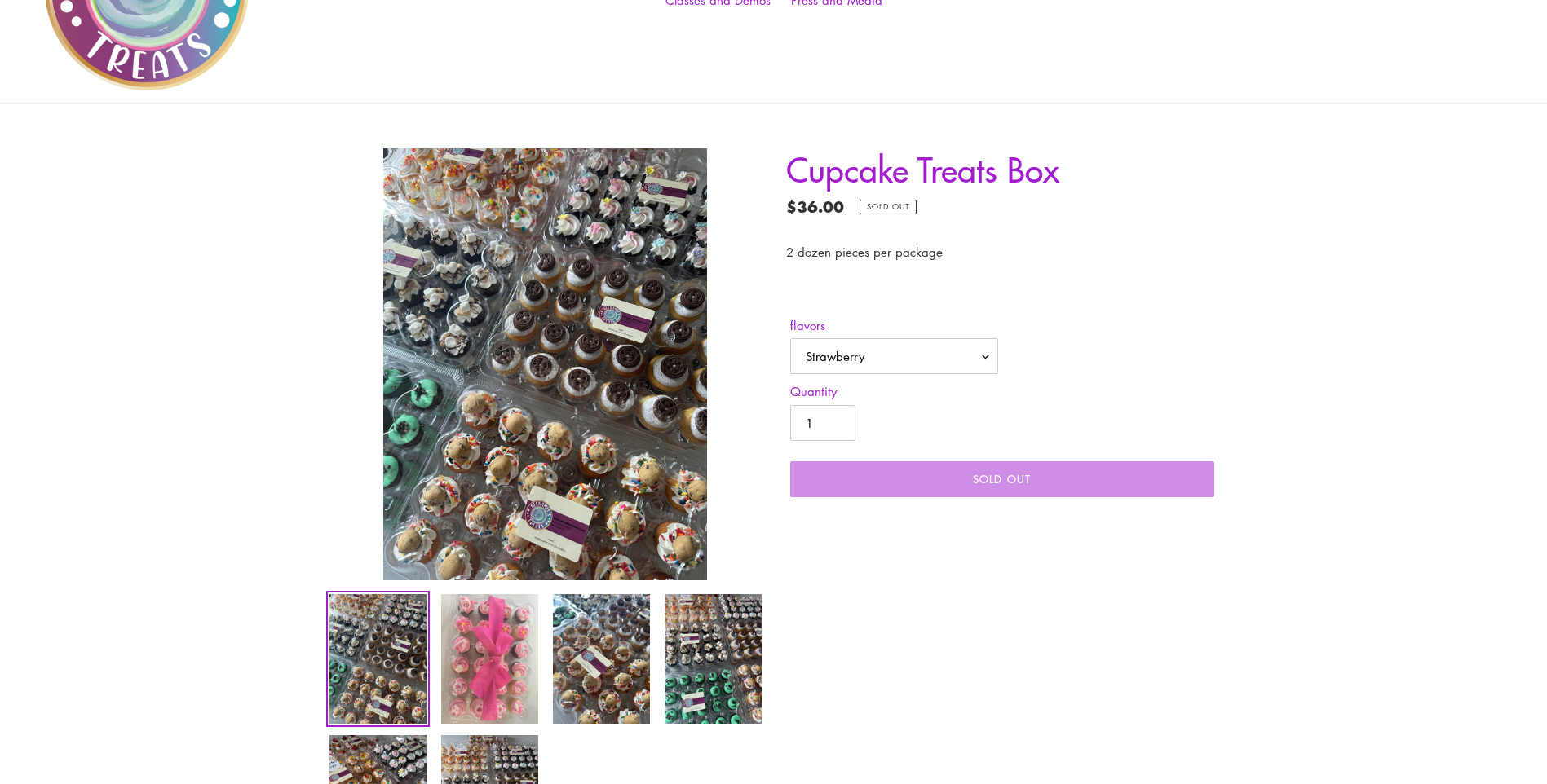
click at [459, 676] on img at bounding box center [489, 659] width 100 height 133
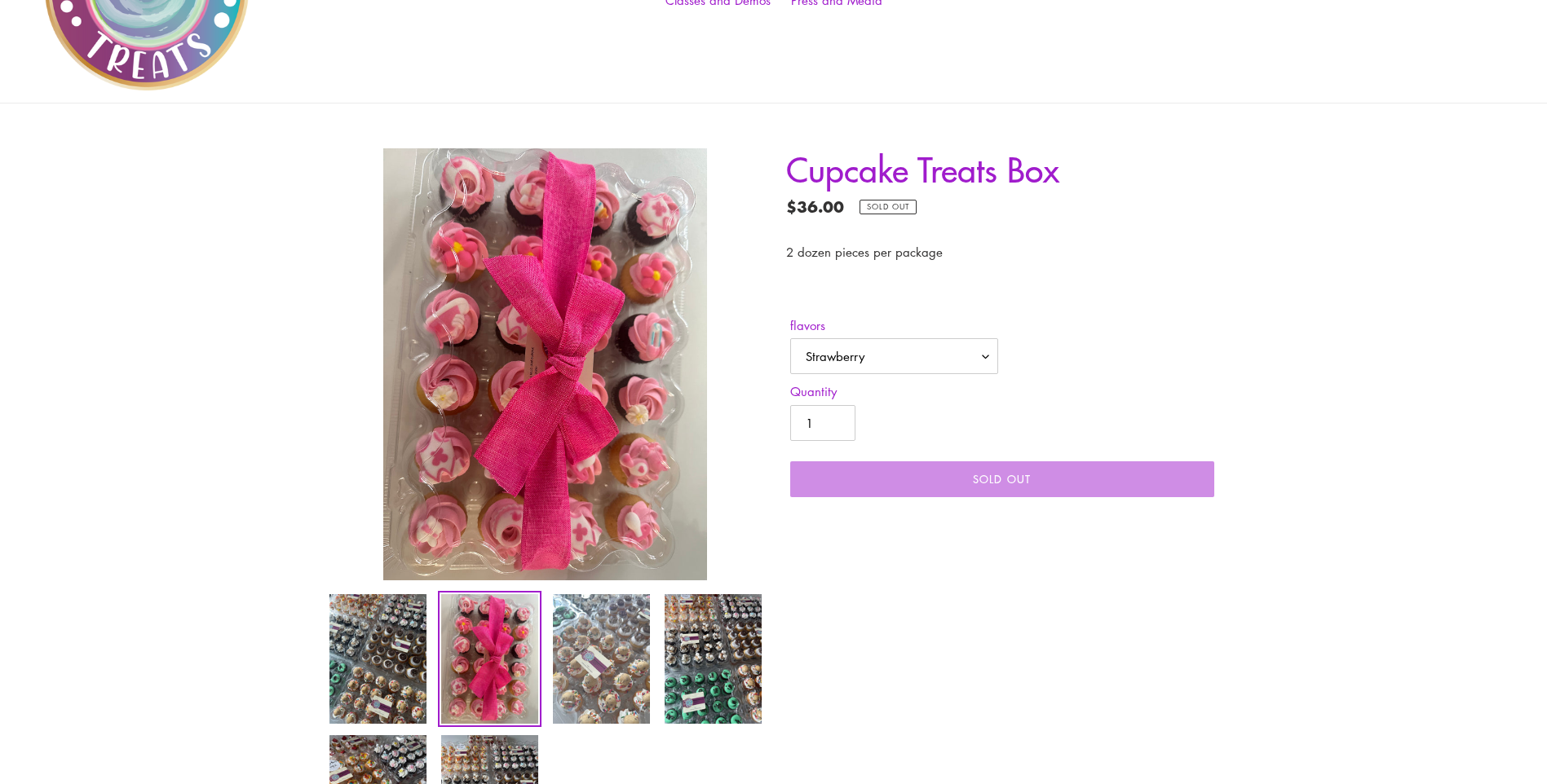
click at [625, 633] on img at bounding box center [601, 659] width 100 height 133
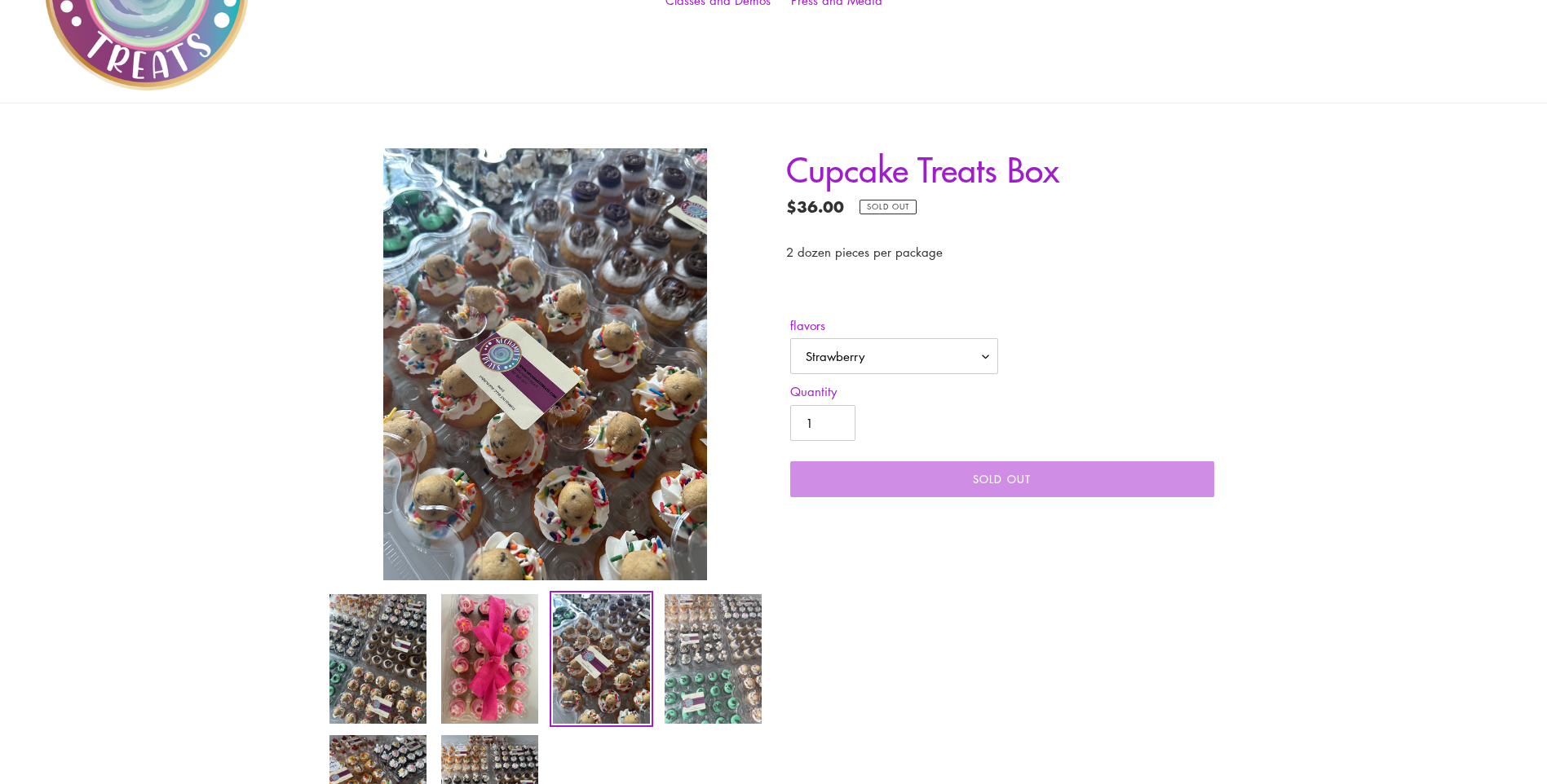
click at [724, 647] on img at bounding box center [712, 659] width 100 height 133
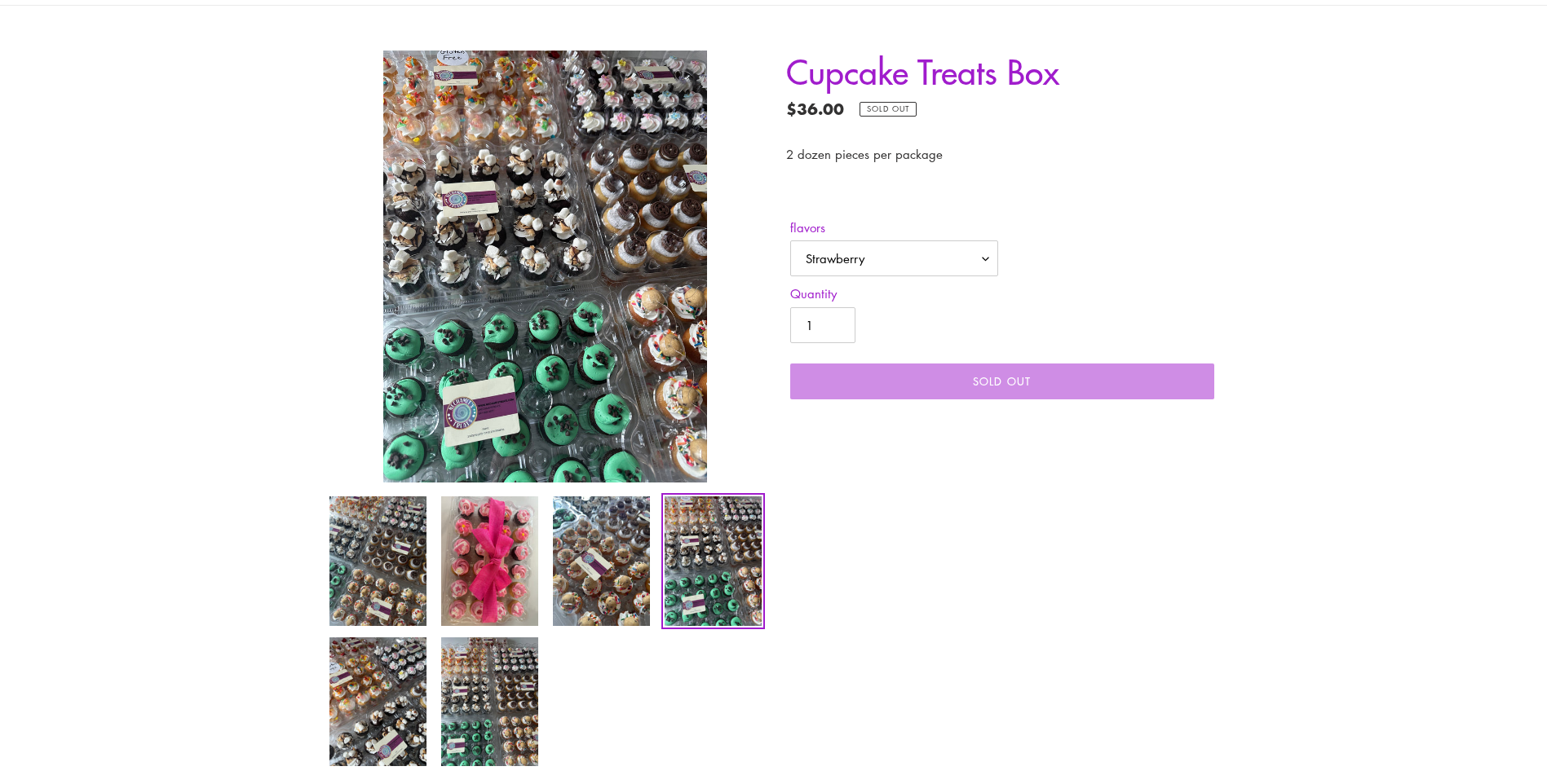
scroll to position [293, 0]
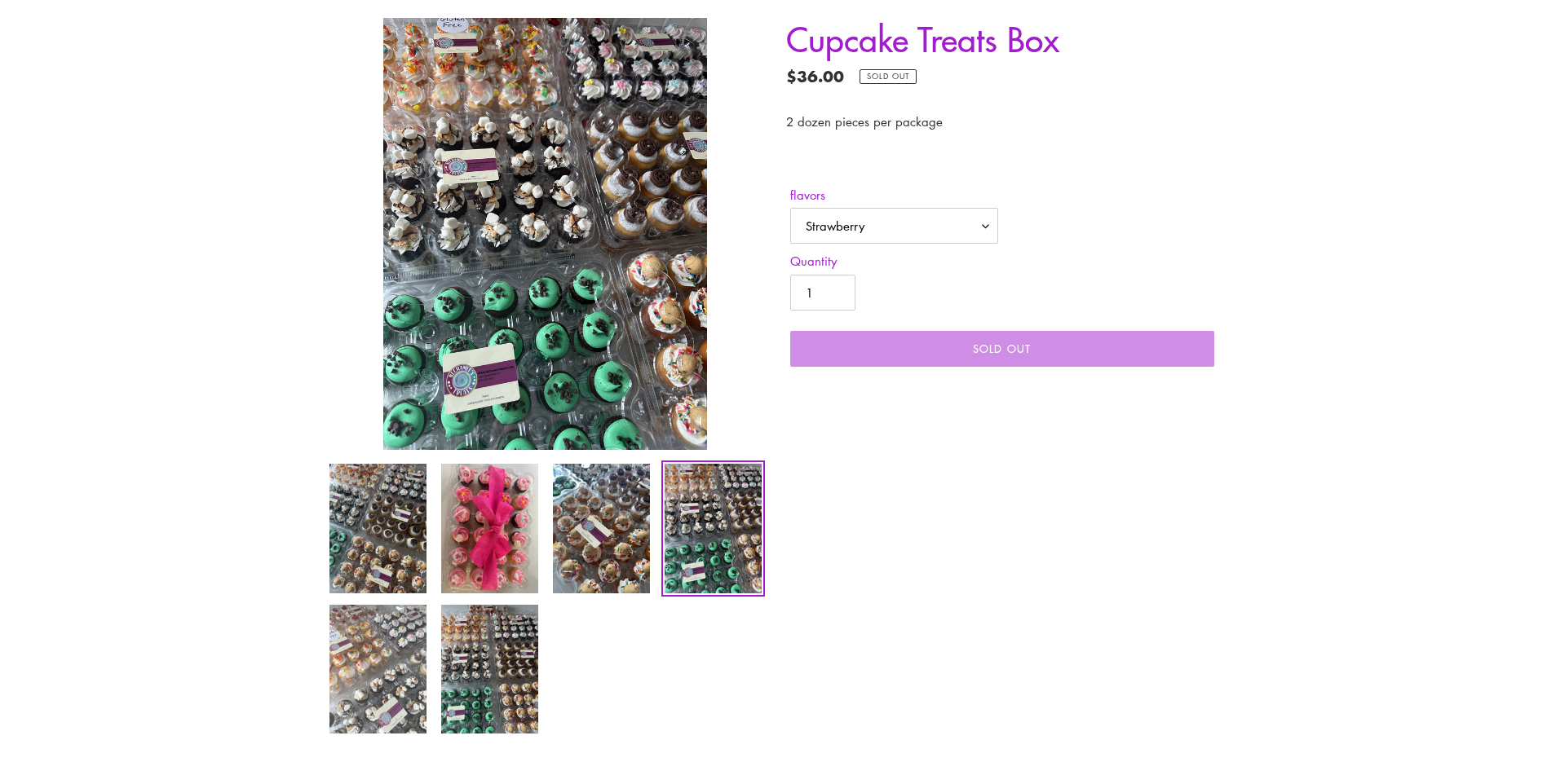
click at [389, 718] on img at bounding box center [378, 670] width 100 height 133
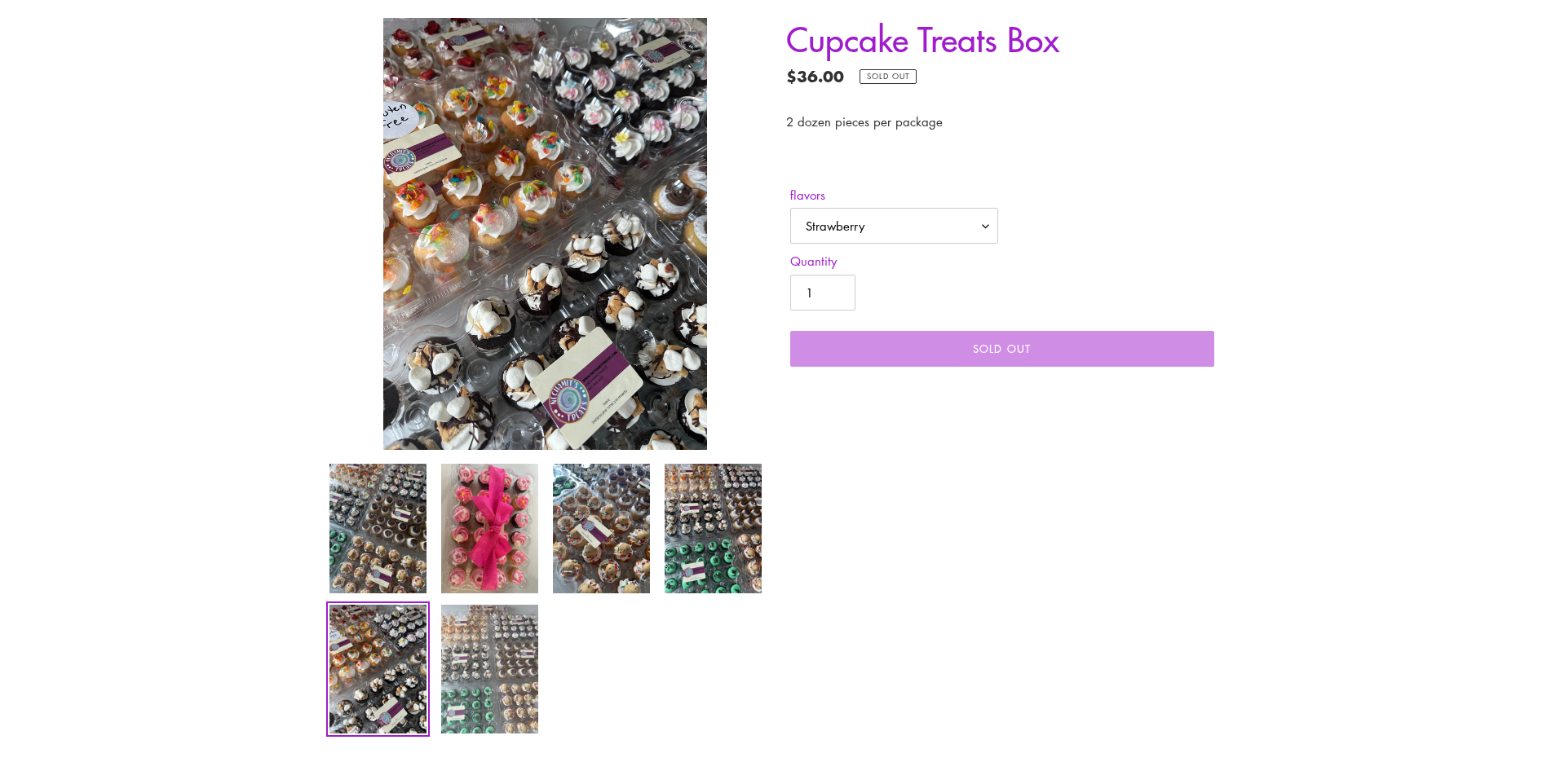
click at [492, 691] on img at bounding box center [489, 670] width 100 height 133
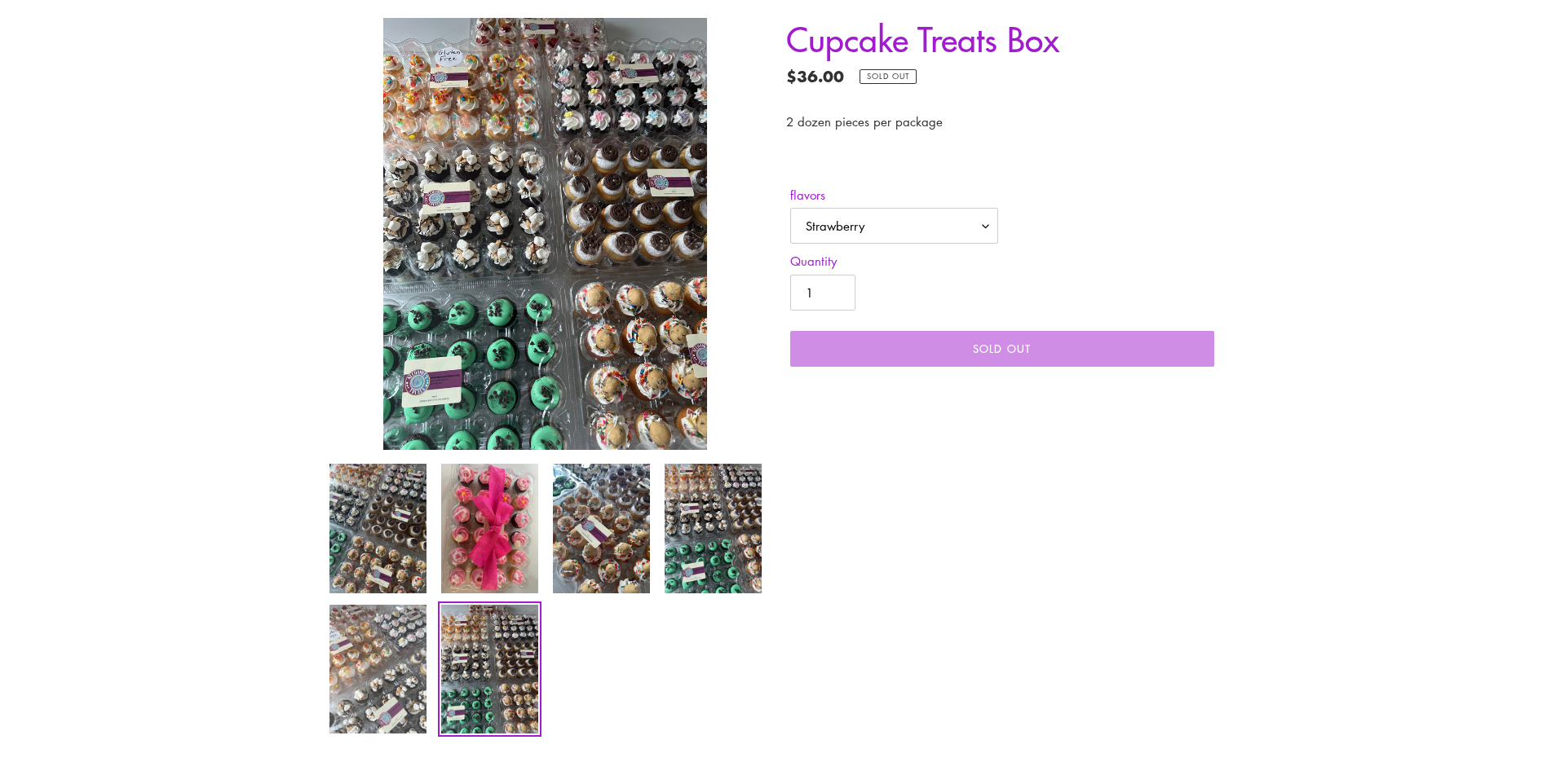
click at [394, 681] on img at bounding box center [378, 670] width 100 height 133
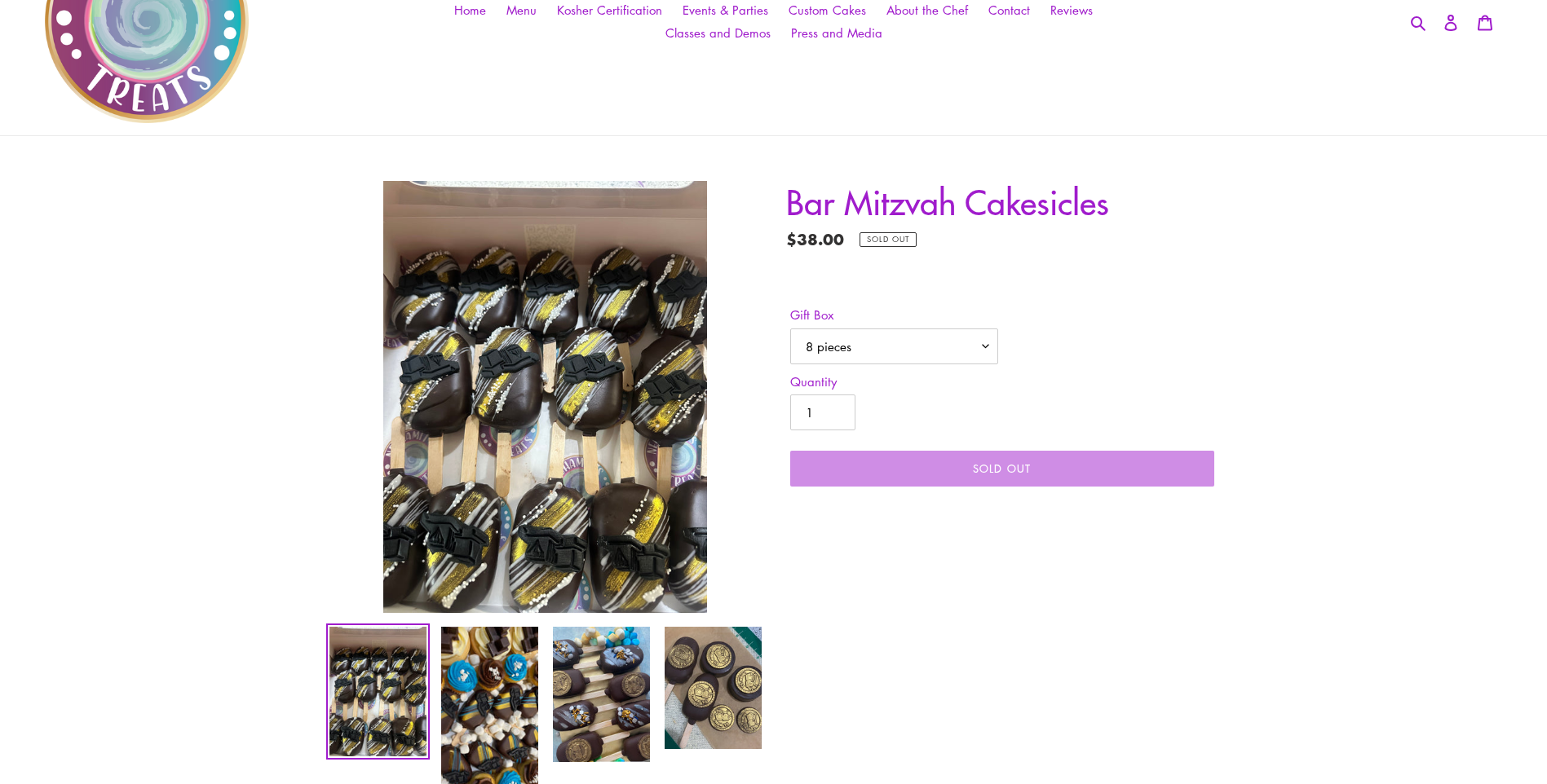
scroll to position [164, 0]
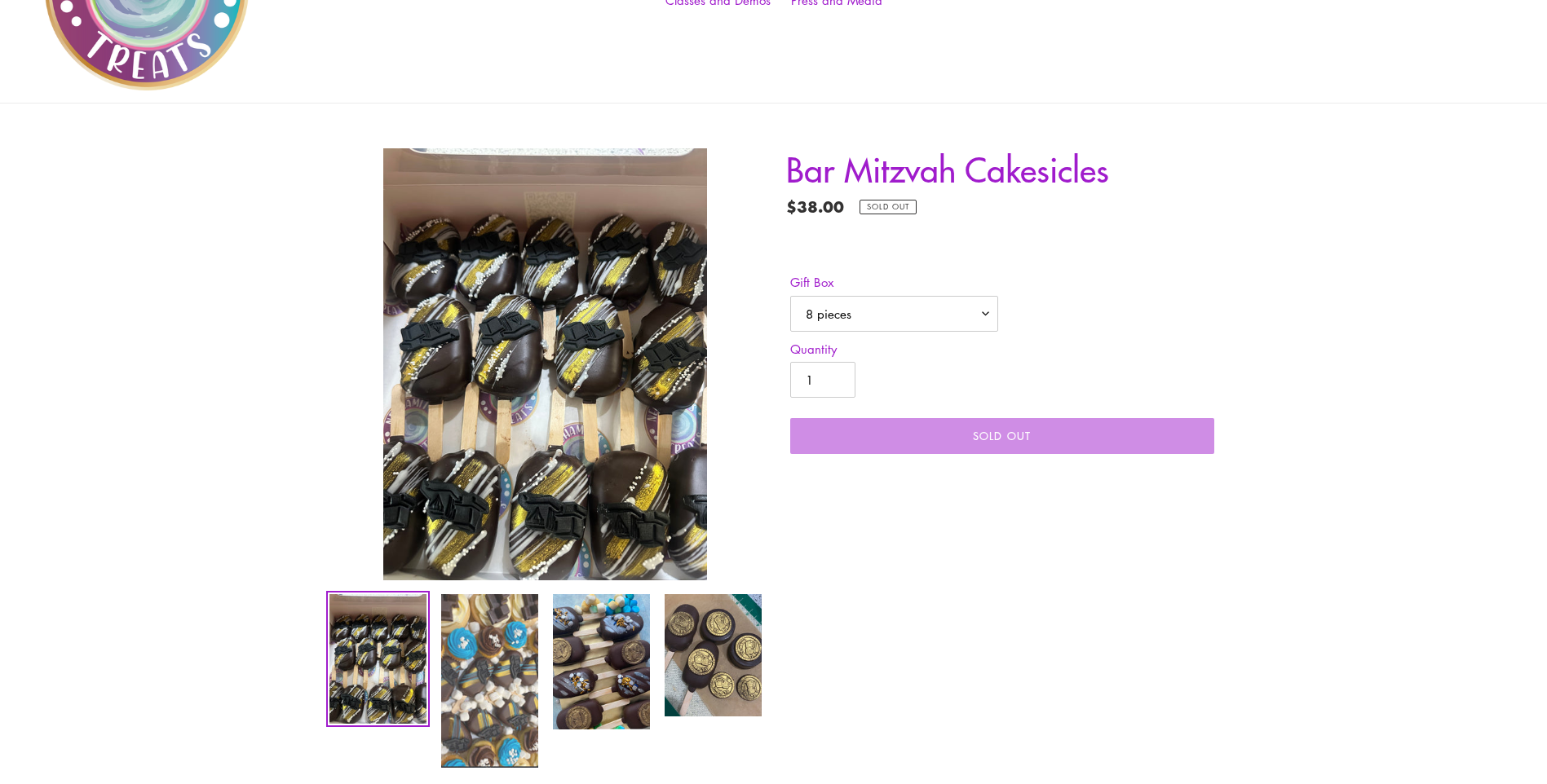
click at [462, 691] on img at bounding box center [489, 680] width 100 height 177
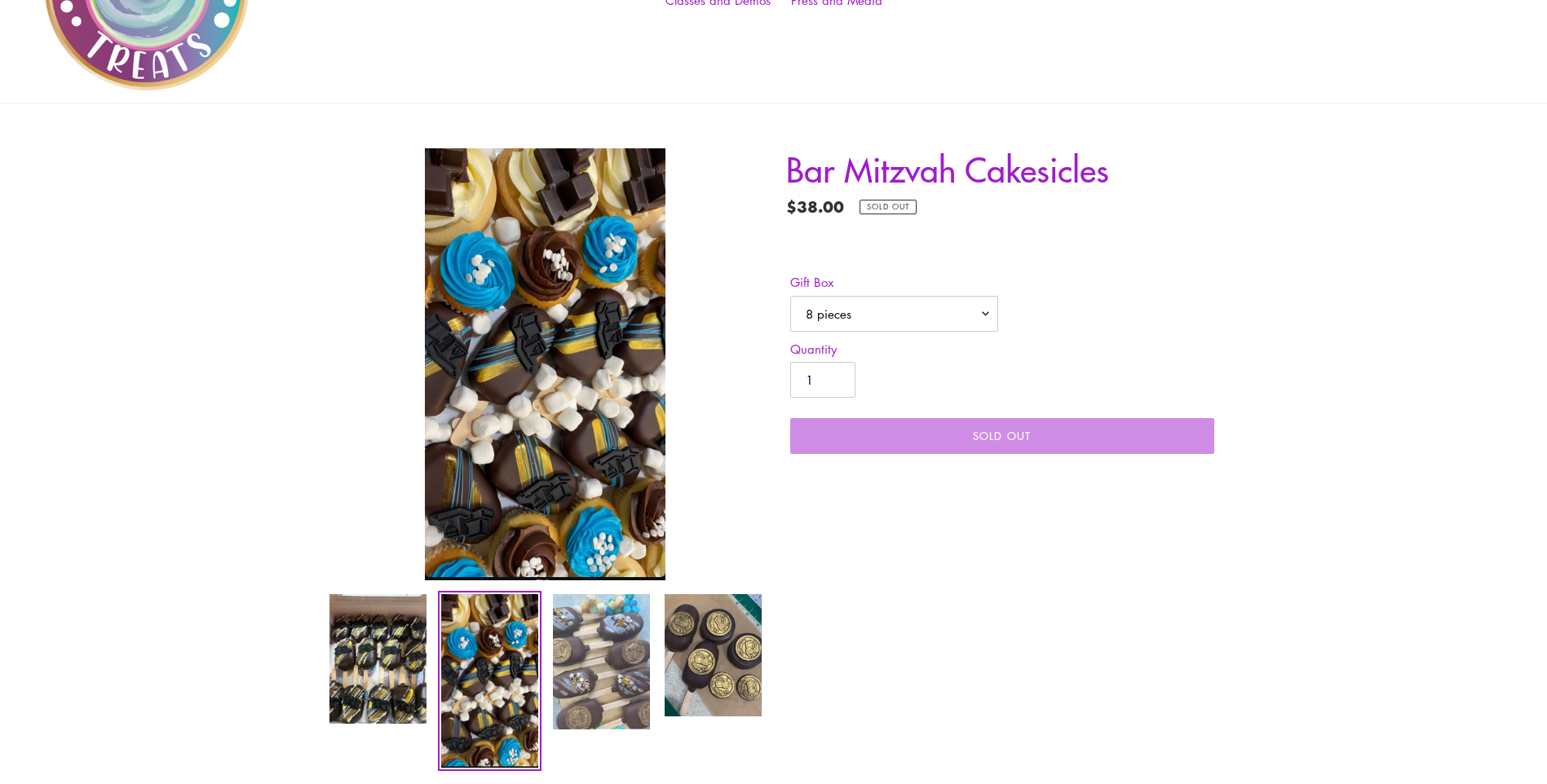
click at [609, 653] on img at bounding box center [601, 662] width 100 height 138
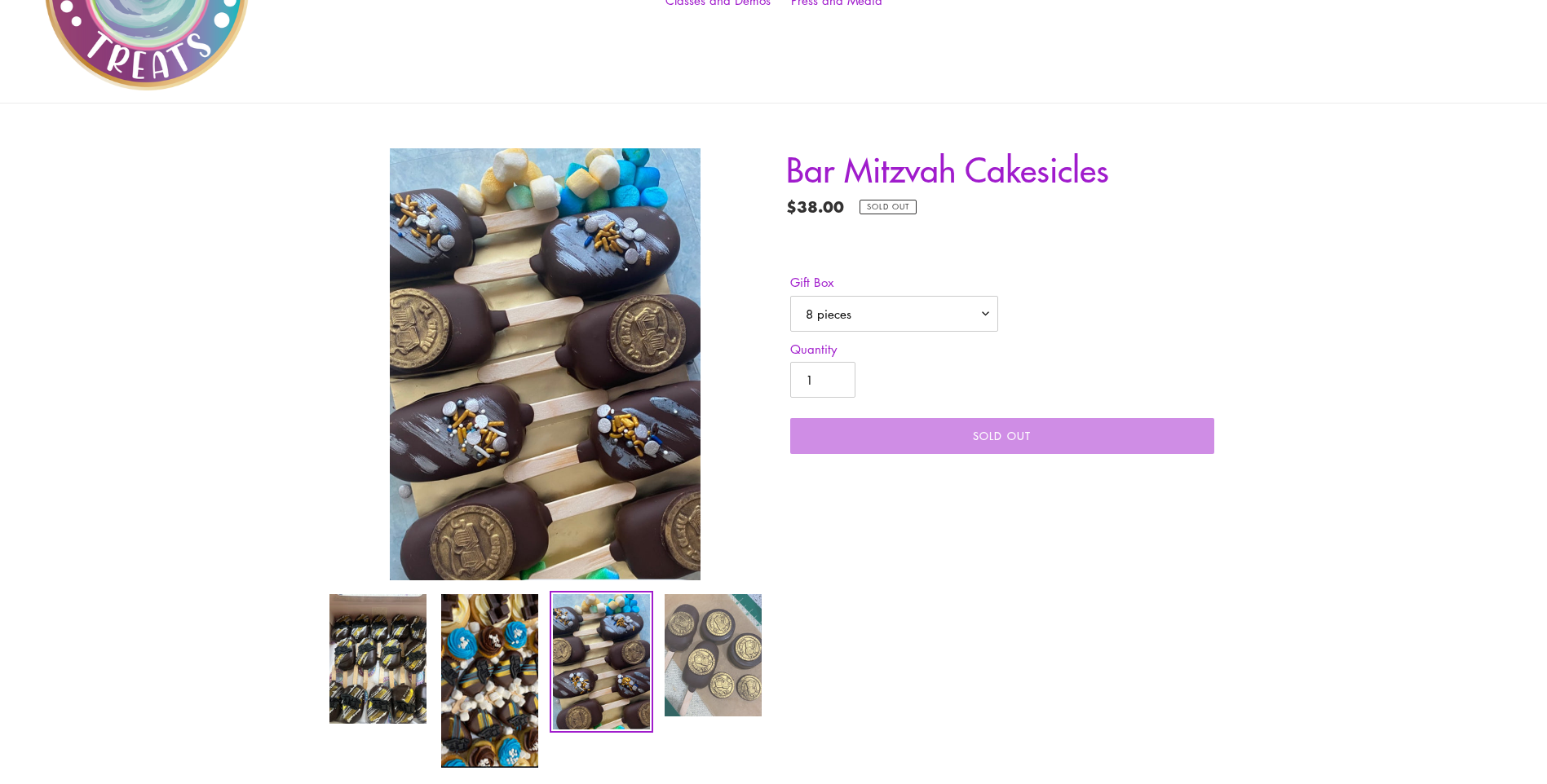
click at [701, 650] on img at bounding box center [712, 655] width 100 height 125
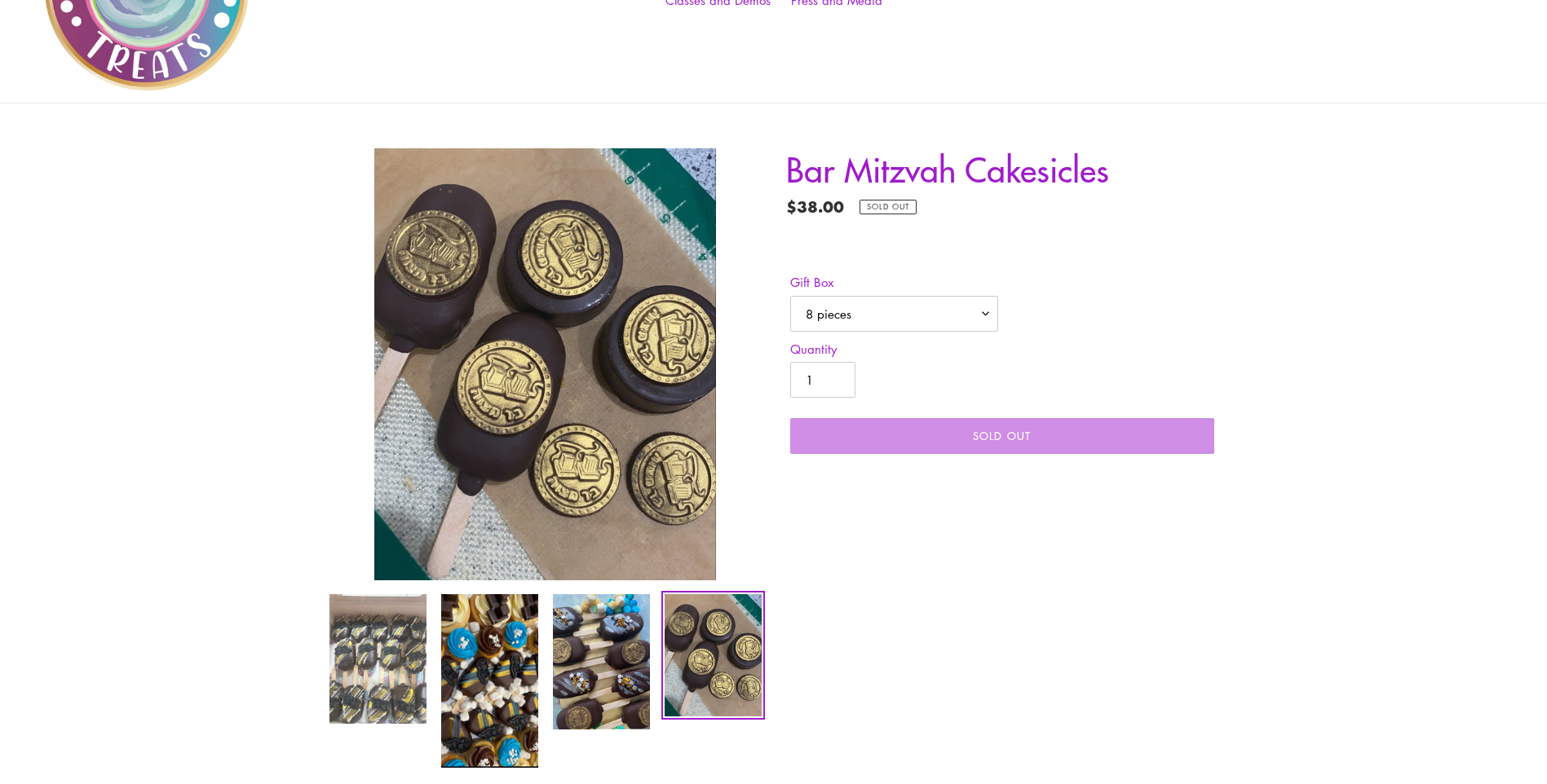
click at [388, 639] on img at bounding box center [378, 659] width 100 height 133
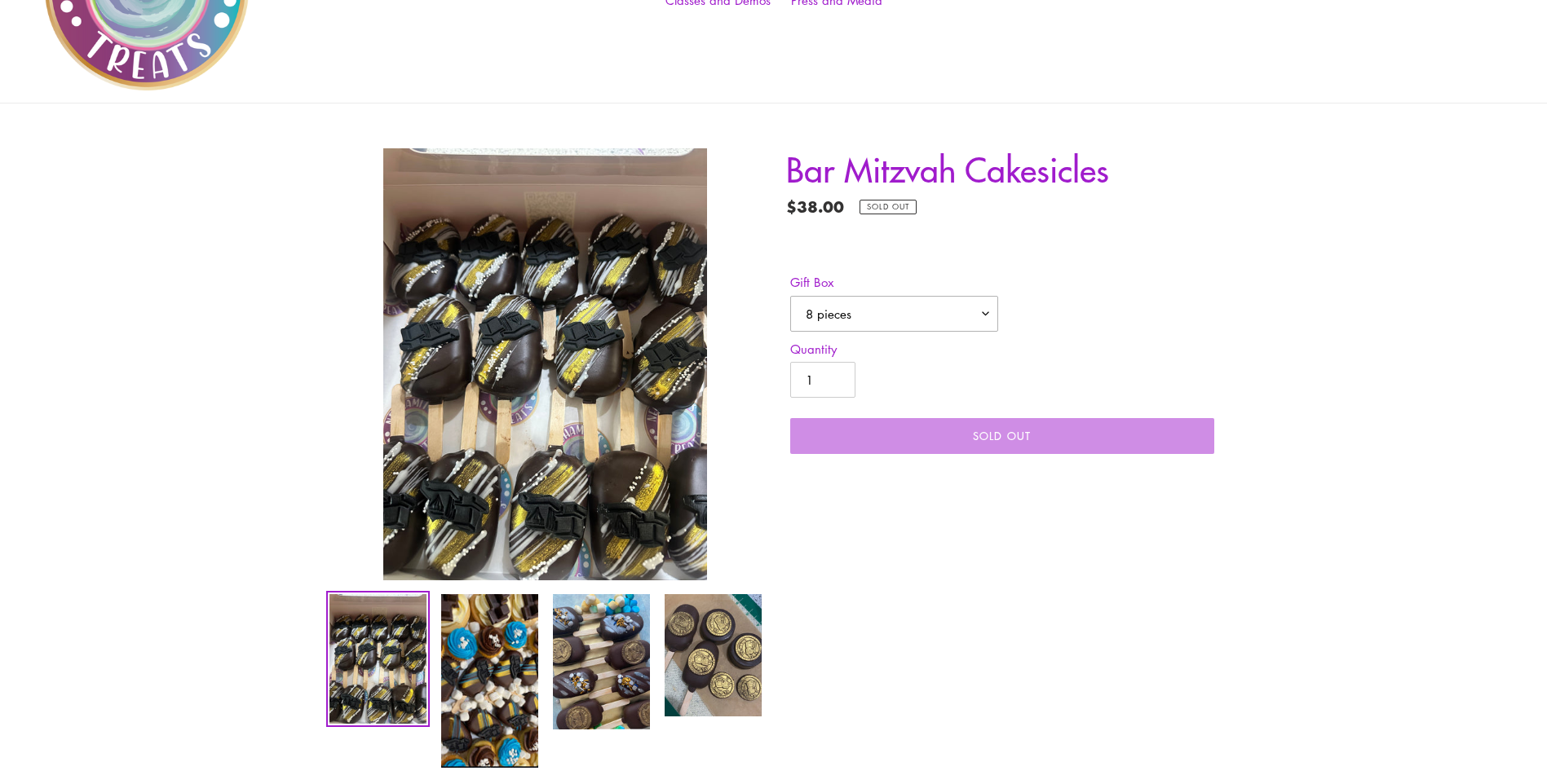
click at [957, 323] on select "8 pieces 12 pieces" at bounding box center [894, 314] width 208 height 36
select select "12 pieces"
click at [790, 296] on select "8 pieces 12 pieces" at bounding box center [894, 314] width 208 height 36
